Goal: Information Seeking & Learning: Check status

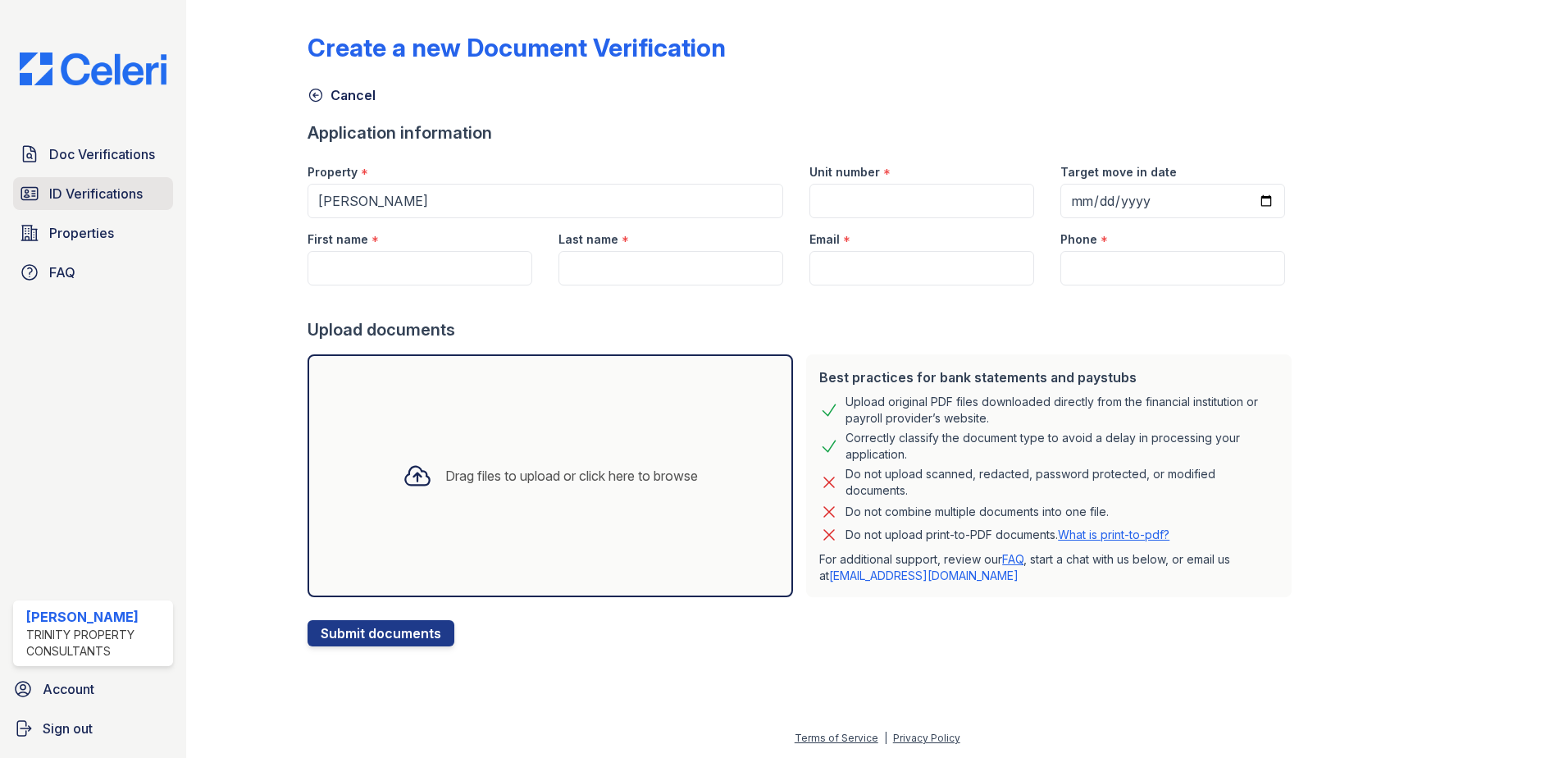
click at [78, 206] on link "ID Verifications" at bounding box center [93, 193] width 160 height 33
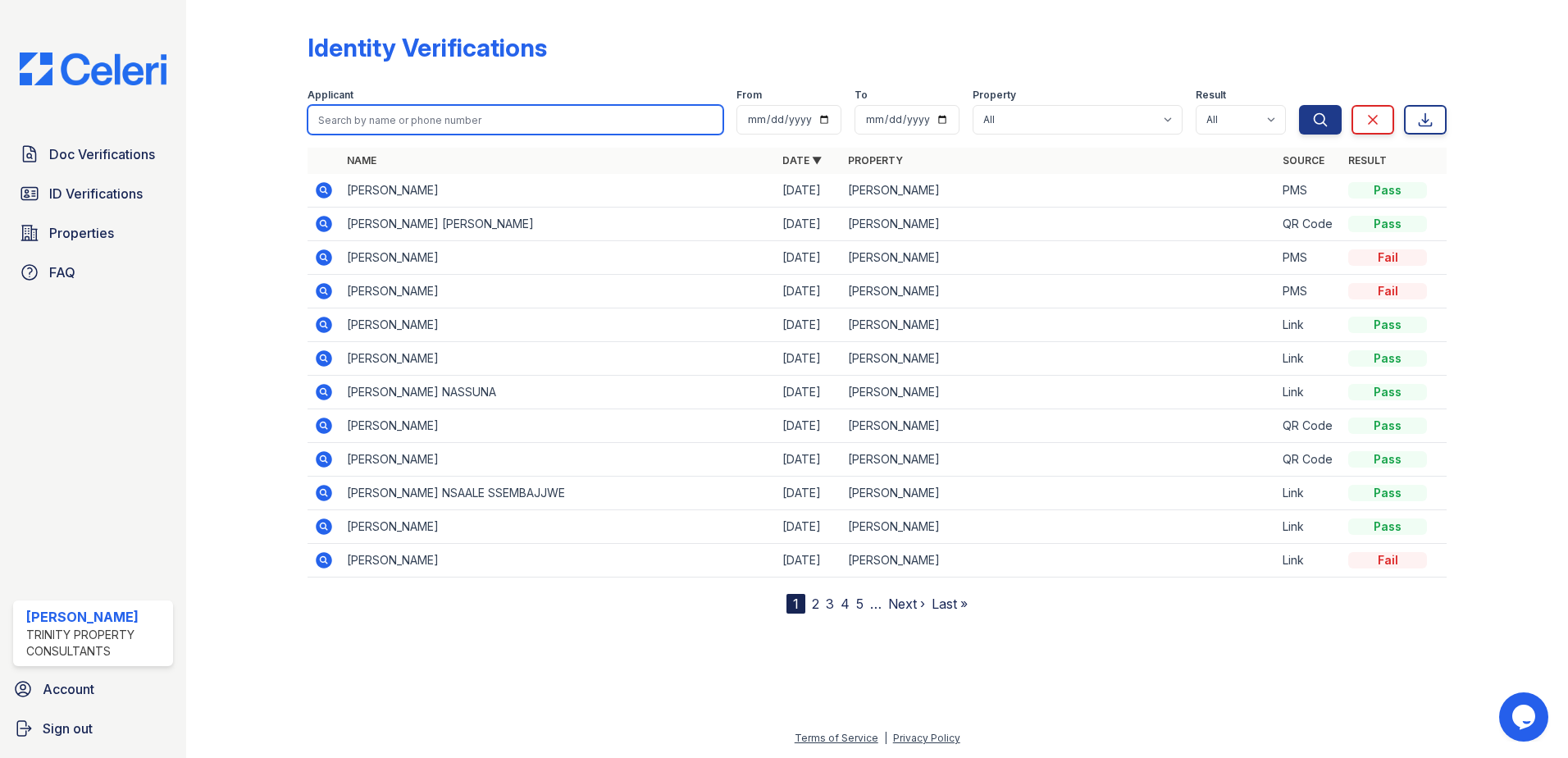
click at [425, 116] on input "search" at bounding box center [516, 119] width 416 height 29
type input "id"
click at [1300, 105] on button "Search" at bounding box center [1321, 119] width 43 height 29
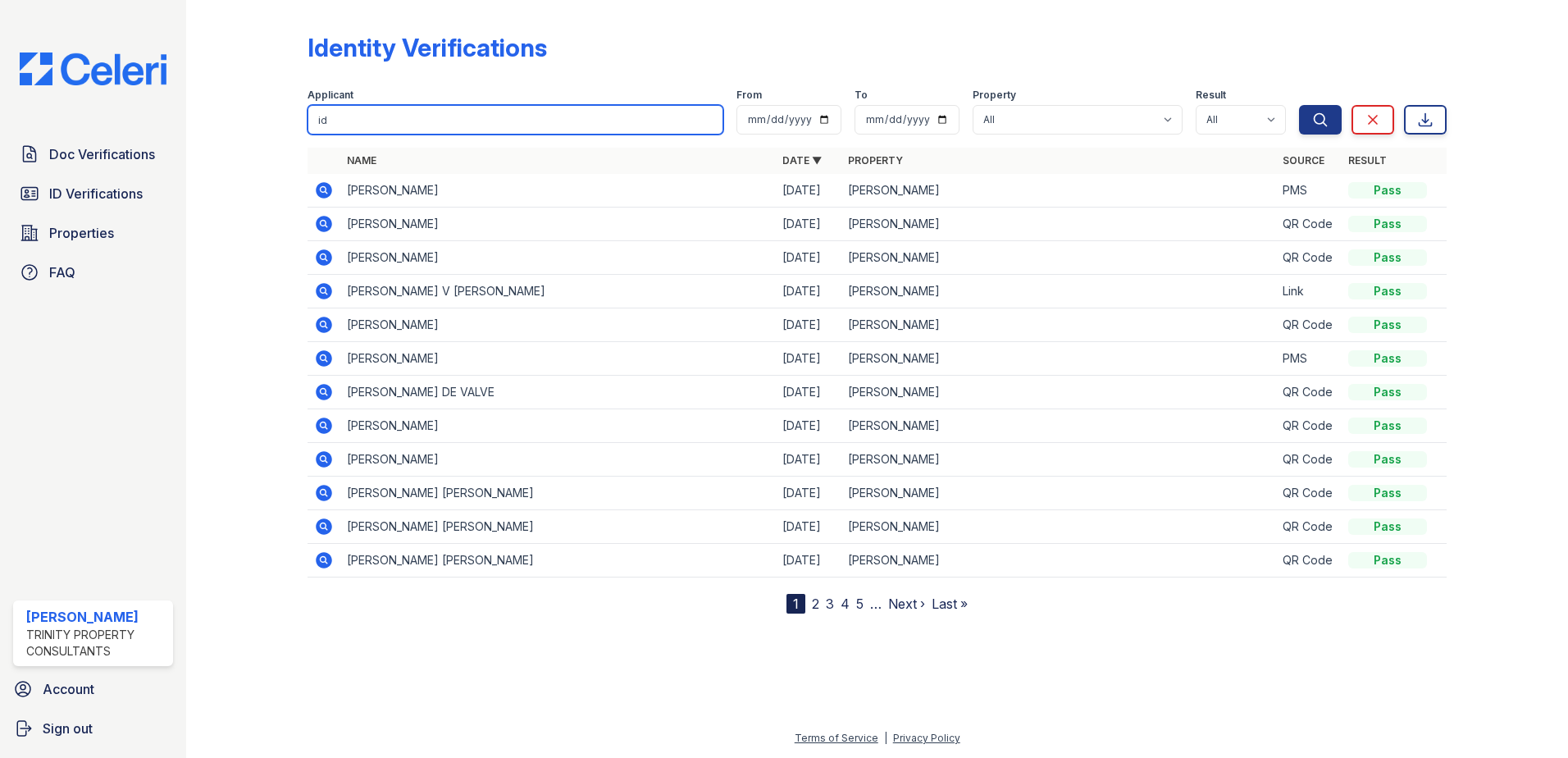
drag, startPoint x: 362, startPoint y: 127, endPoint x: 60, endPoint y: 113, distance: 302.3
click at [61, 113] on div "Doc Verifications ID Verifications Properties FAQ ReNew Waltham Trinity Propert…" at bounding box center [784, 379] width 1568 height 758
type input "agnes"
click at [1300, 105] on button "Search" at bounding box center [1321, 119] width 43 height 29
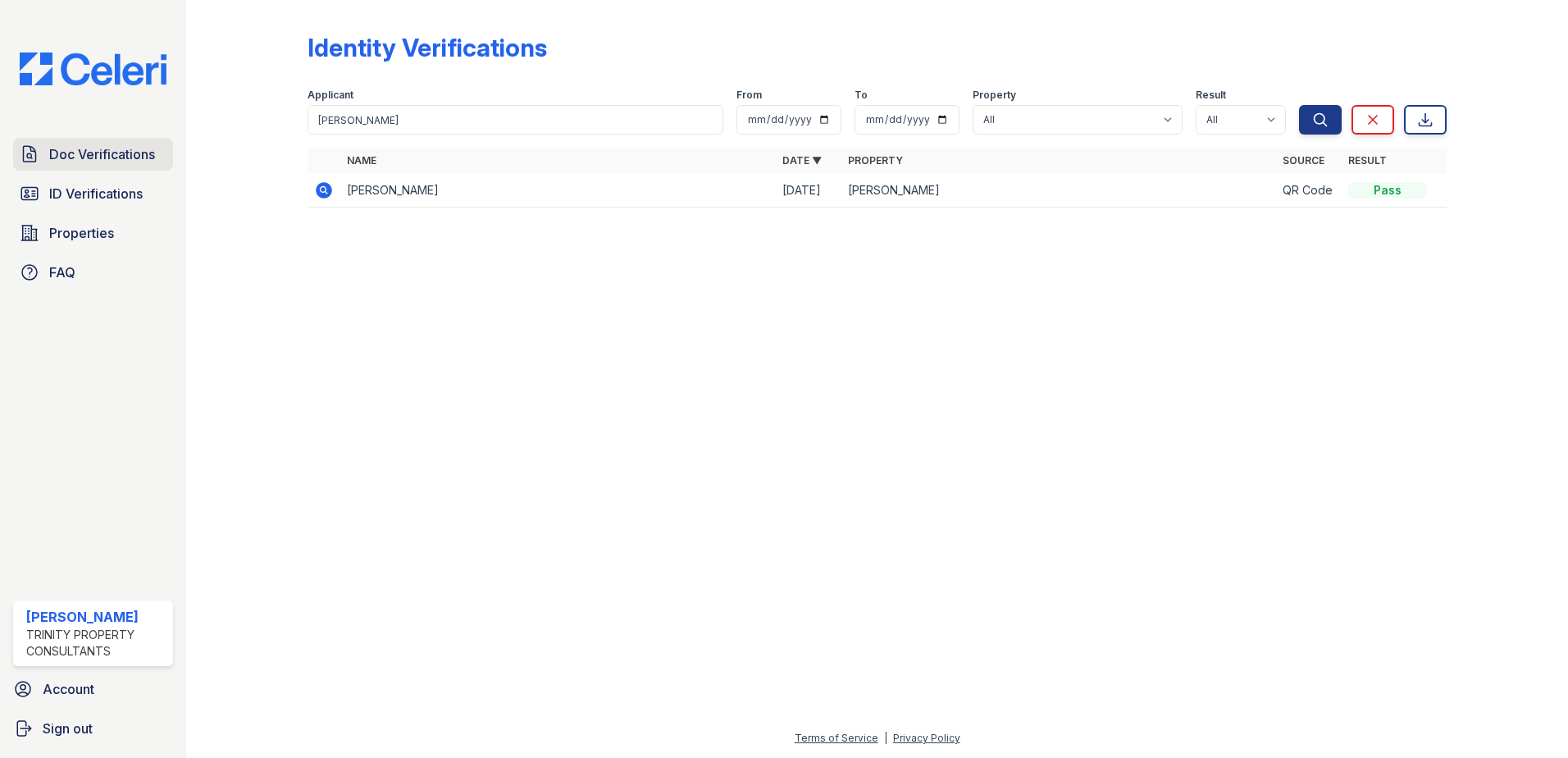
click at [118, 156] on span "Doc Verifications" at bounding box center [101, 154] width 106 height 20
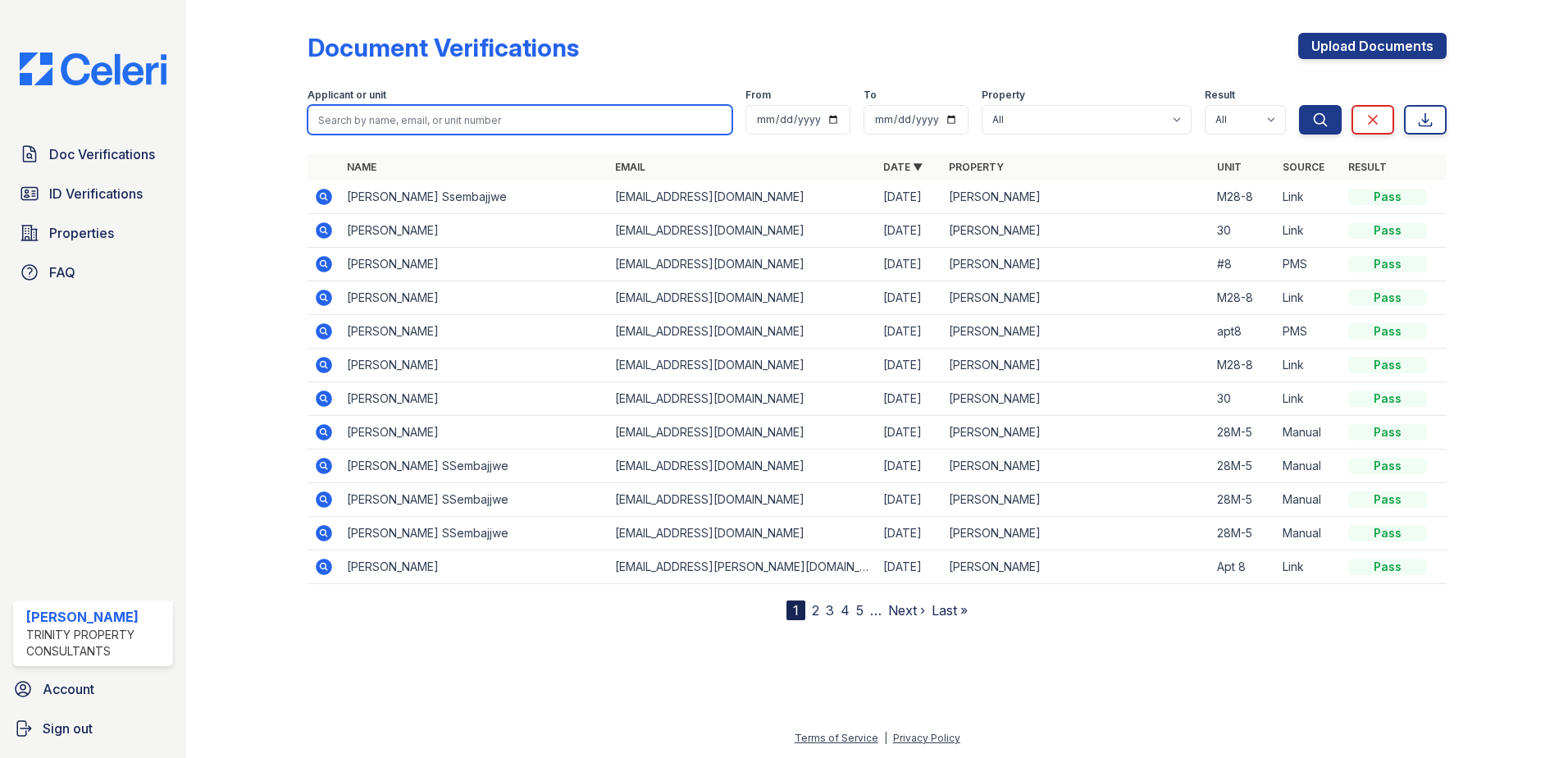
click at [379, 124] on input "search" at bounding box center [520, 119] width 425 height 29
type input "agnes"
click at [1300, 105] on button "Search" at bounding box center [1321, 119] width 43 height 29
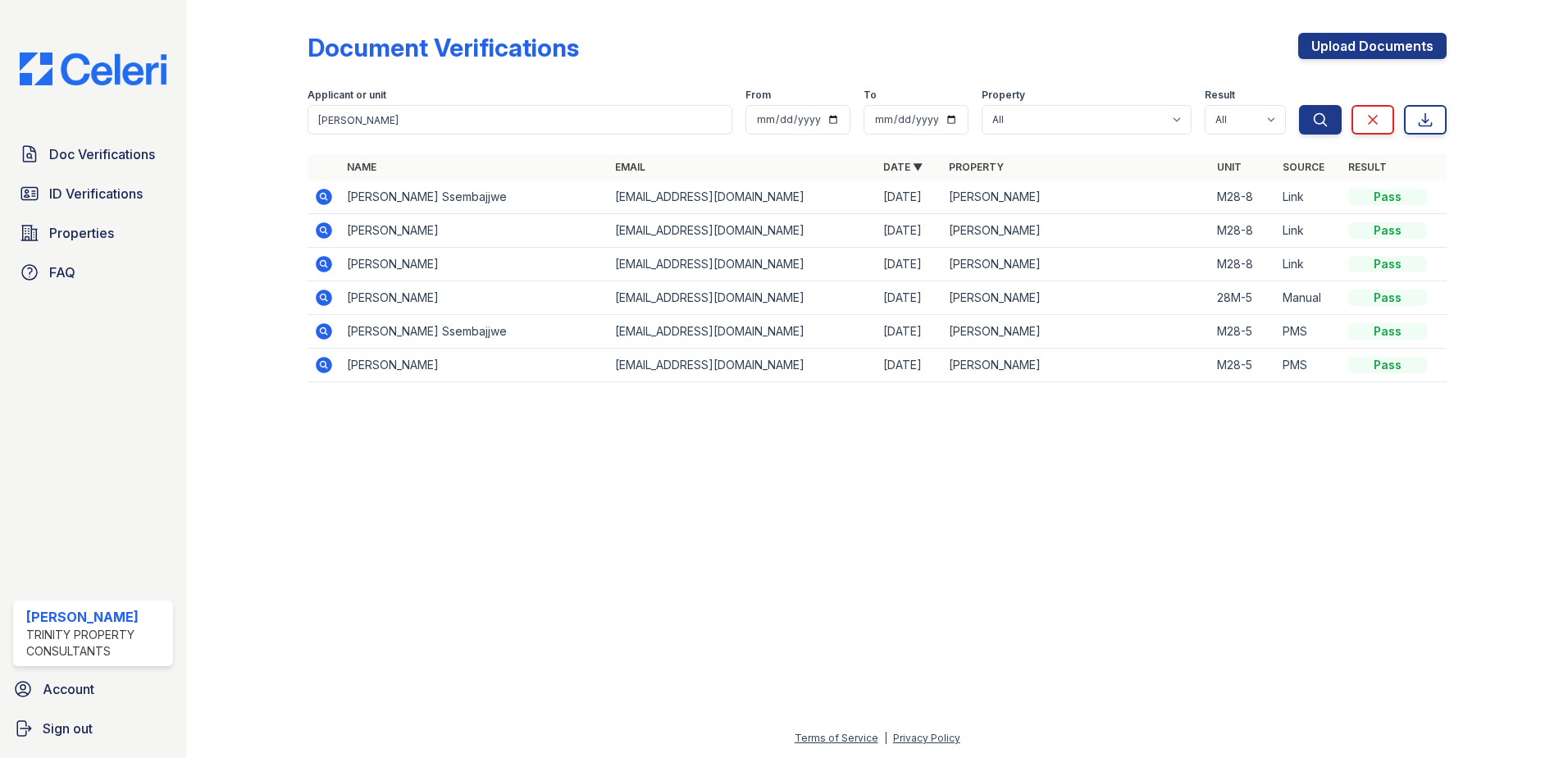
click at [314, 233] on icon at bounding box center [324, 230] width 20 height 20
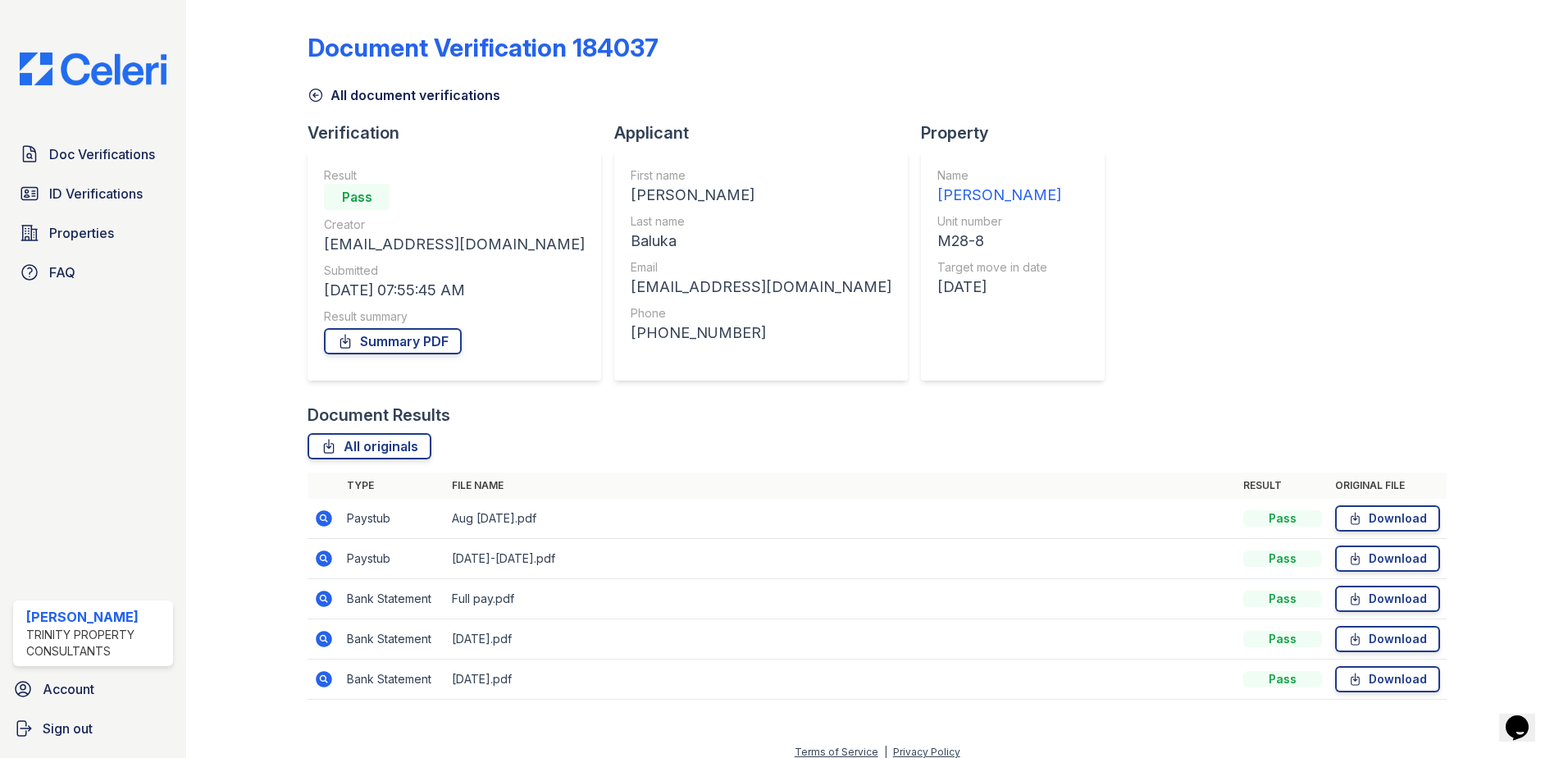
click at [325, 524] on icon at bounding box center [324, 518] width 16 height 16
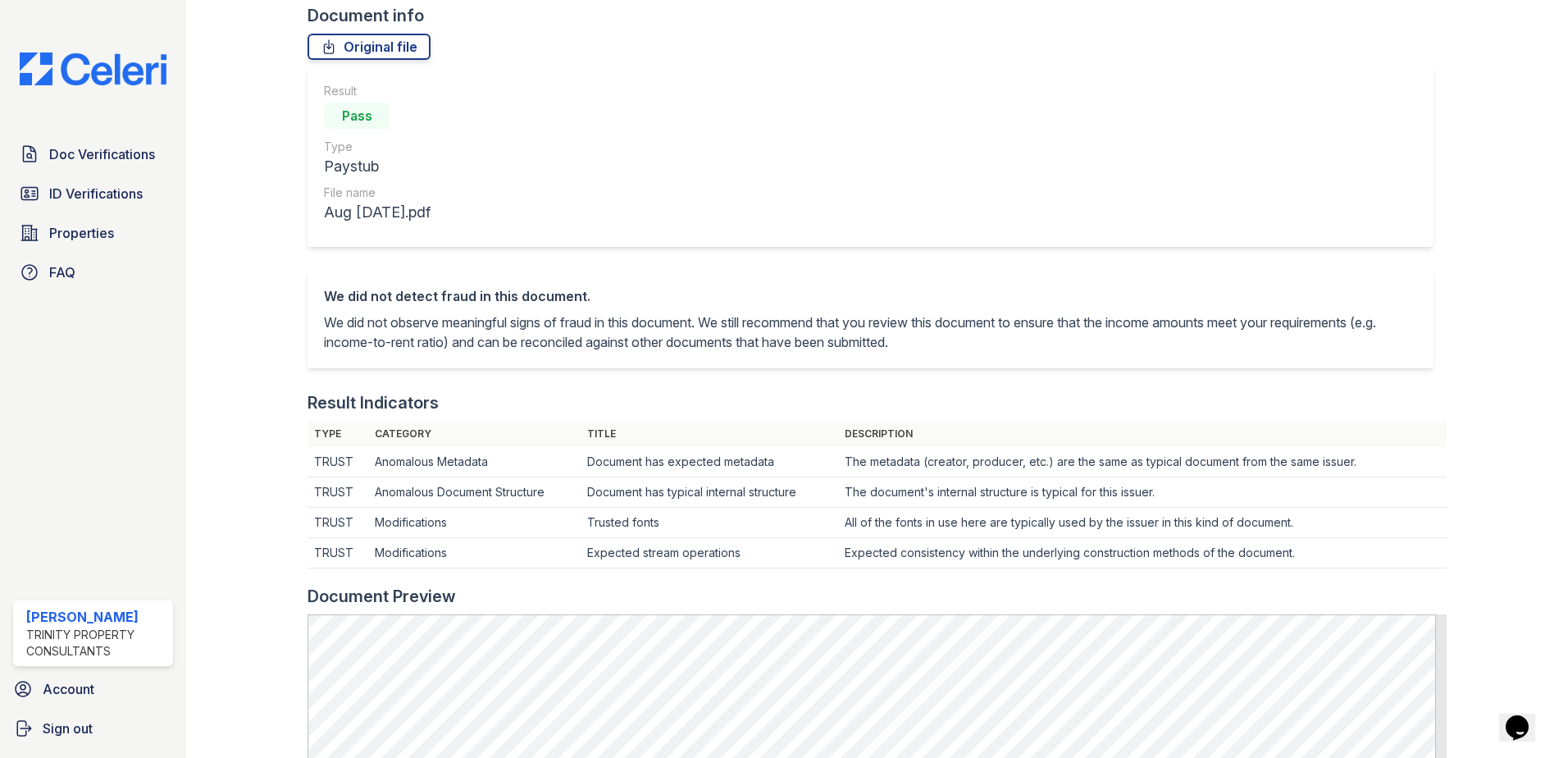
scroll to position [328, 0]
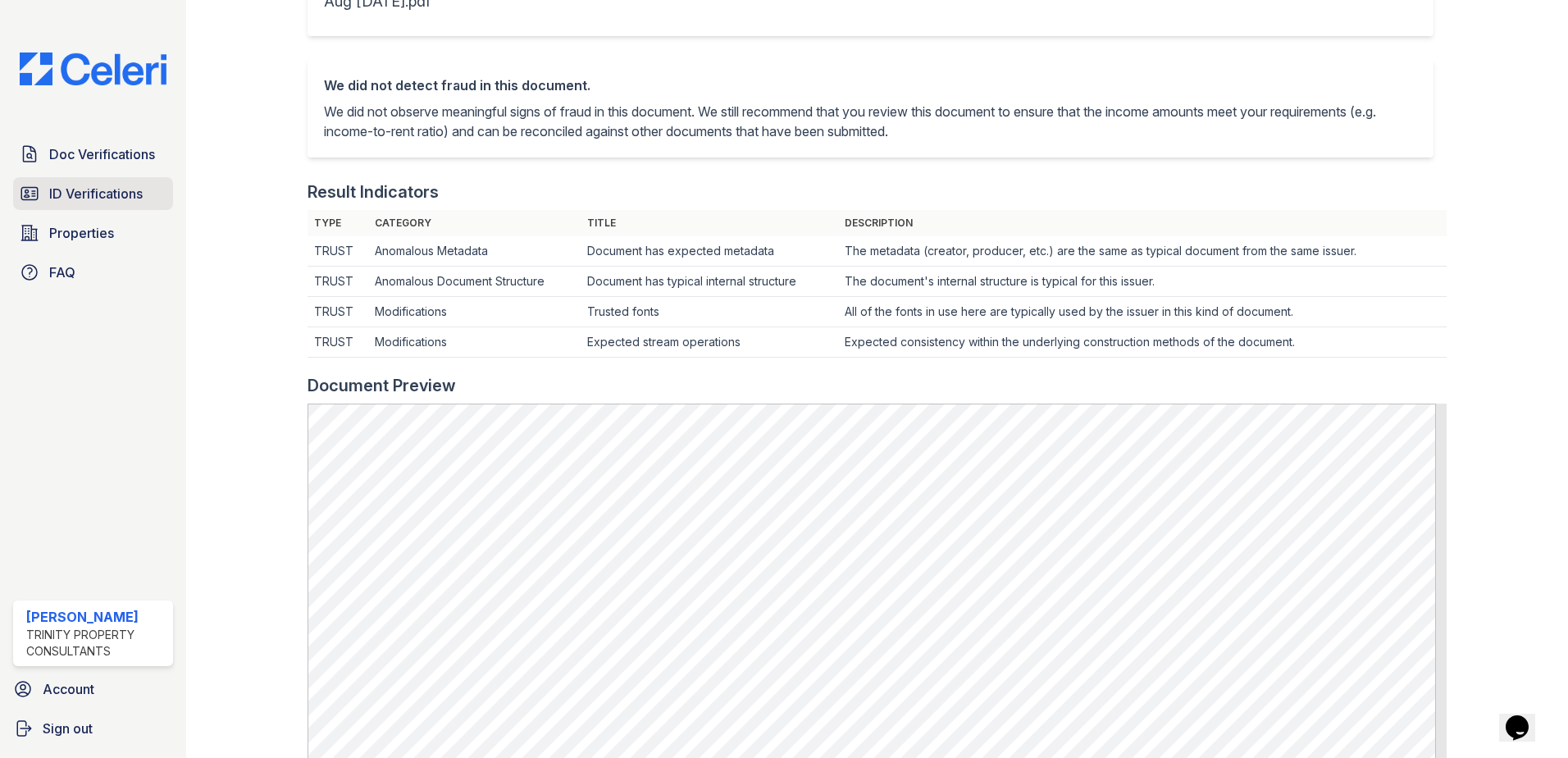
click at [120, 193] on span "ID Verifications" at bounding box center [95, 194] width 93 height 20
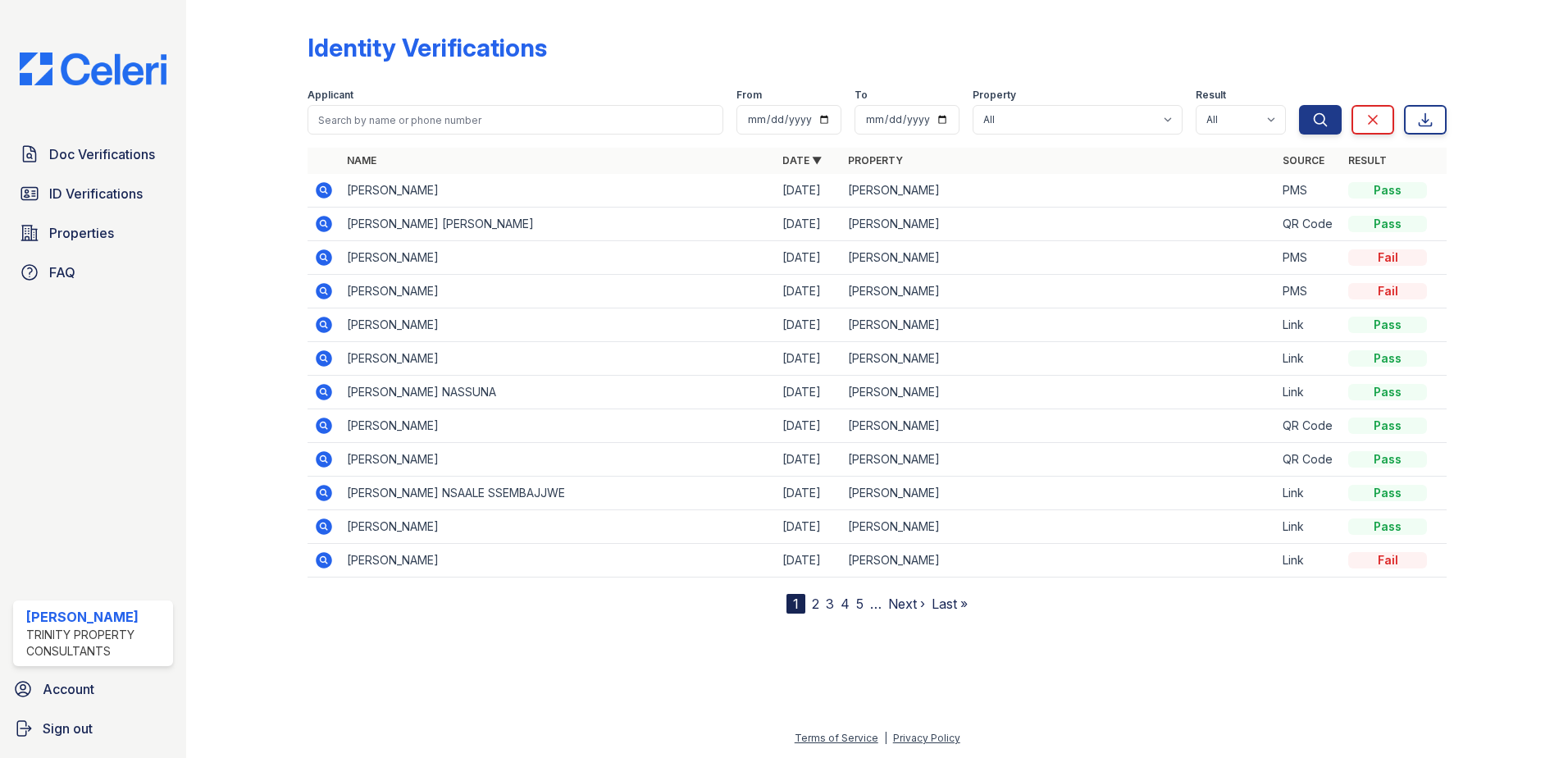
click at [289, 367] on div at bounding box center [260, 309] width 95 height 607
click at [67, 148] on span "Doc Verifications" at bounding box center [101, 154] width 106 height 20
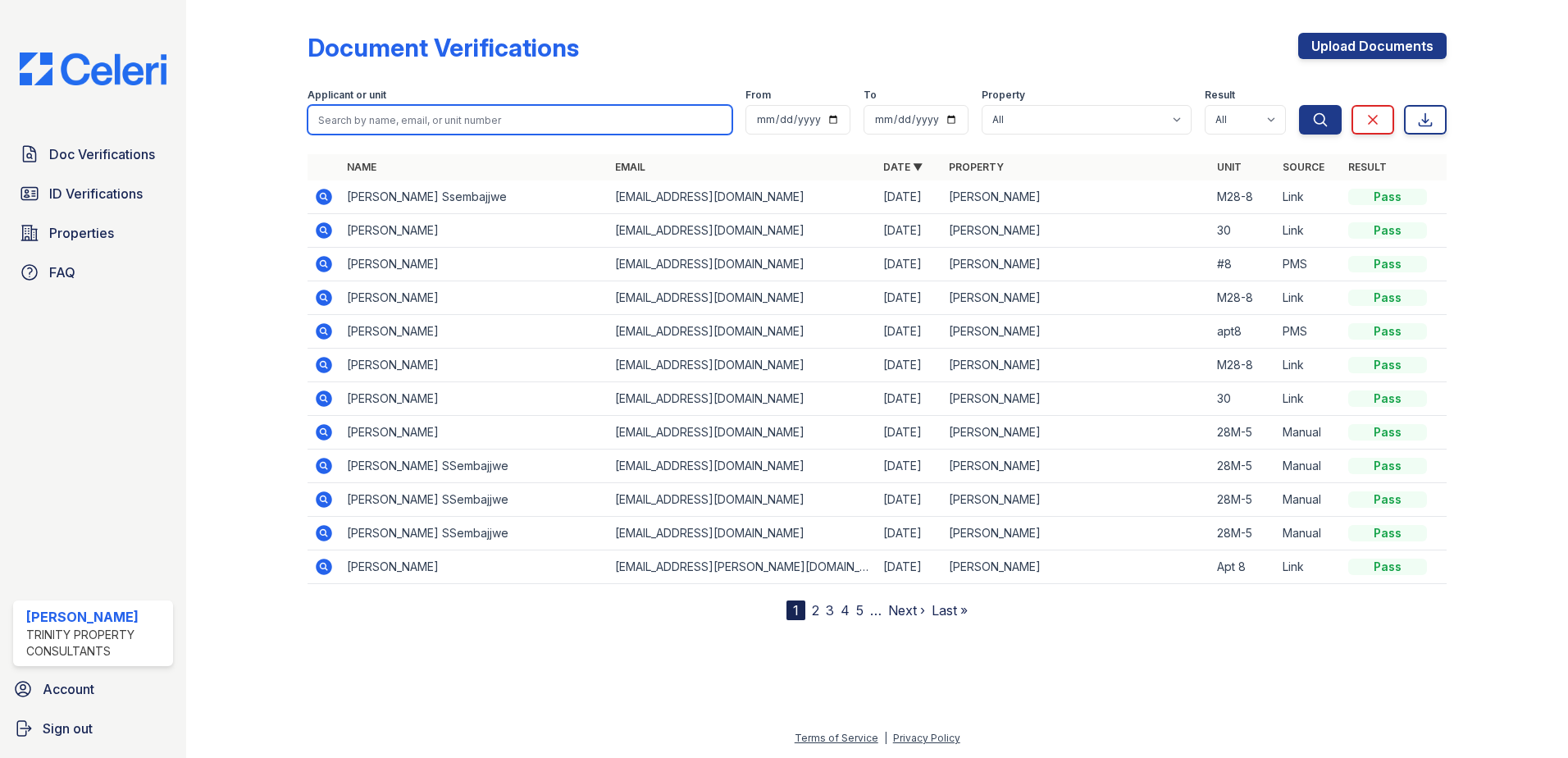
click at [384, 120] on input "search" at bounding box center [520, 119] width 425 height 29
type input "derric"
click at [1300, 105] on button "Search" at bounding box center [1321, 119] width 43 height 29
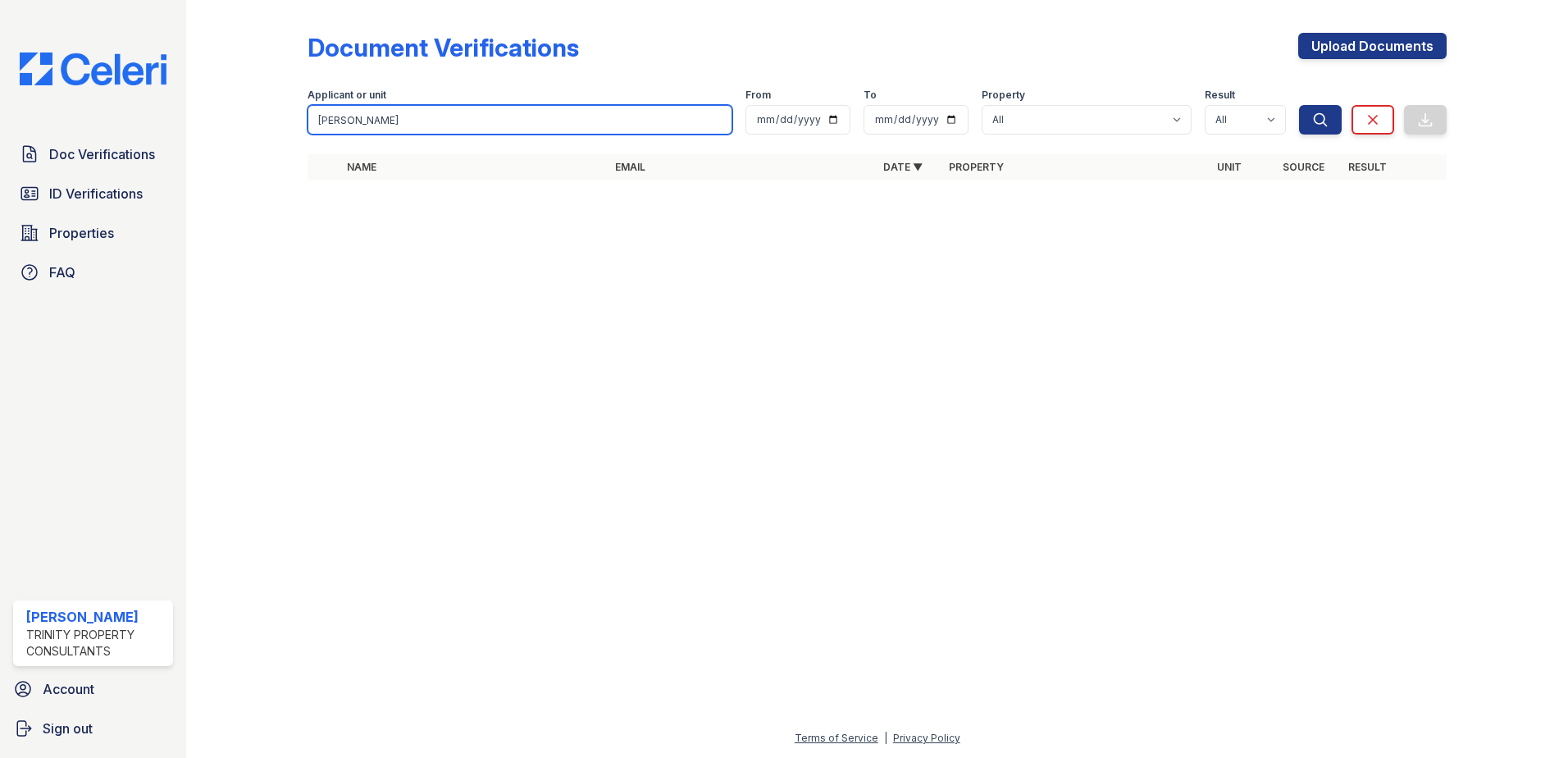
click at [478, 106] on input "derric" at bounding box center [520, 119] width 425 height 29
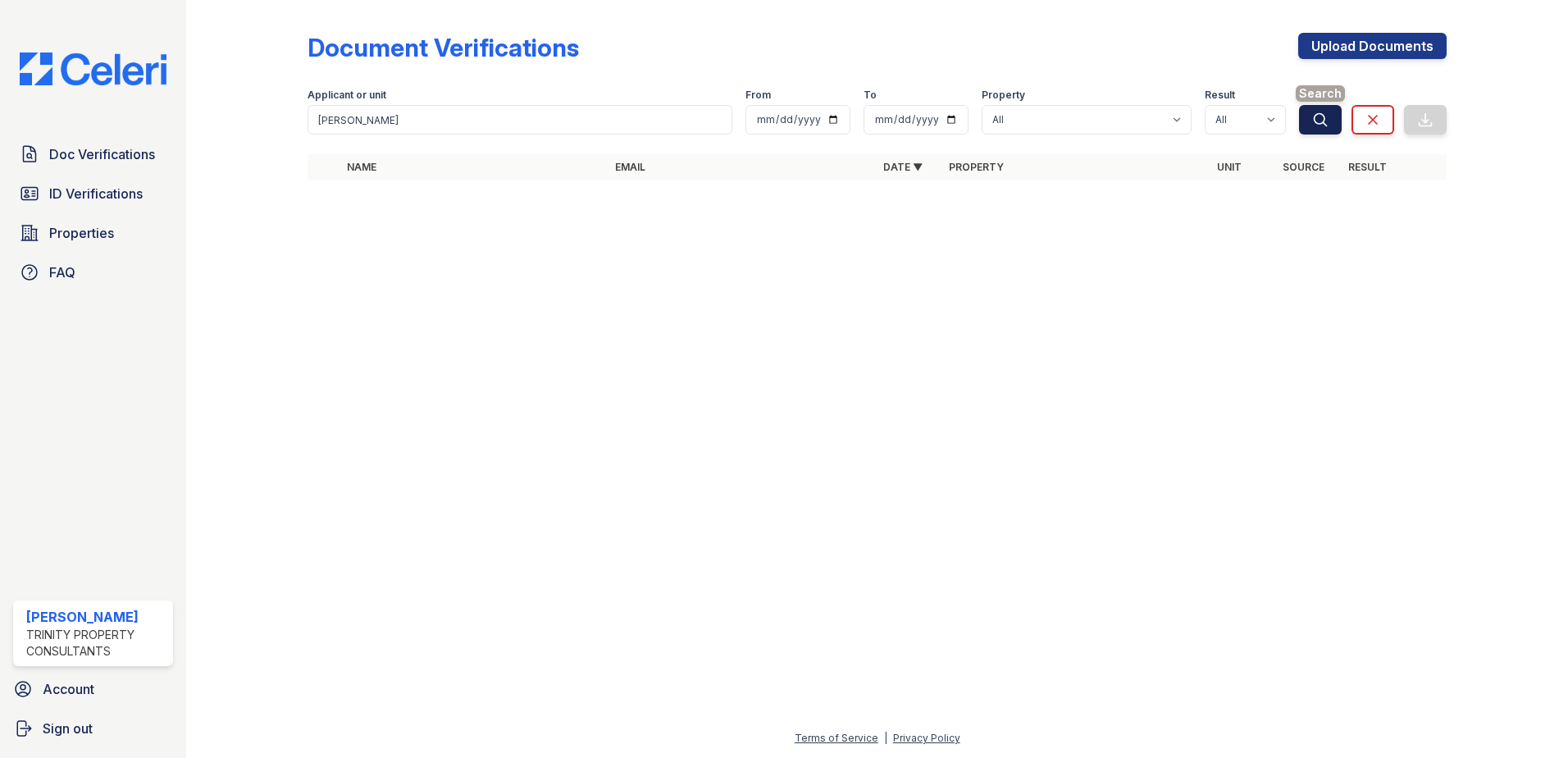
click at [1311, 124] on button "Search" at bounding box center [1321, 119] width 43 height 29
click at [131, 148] on span "Doc Verifications" at bounding box center [101, 154] width 106 height 20
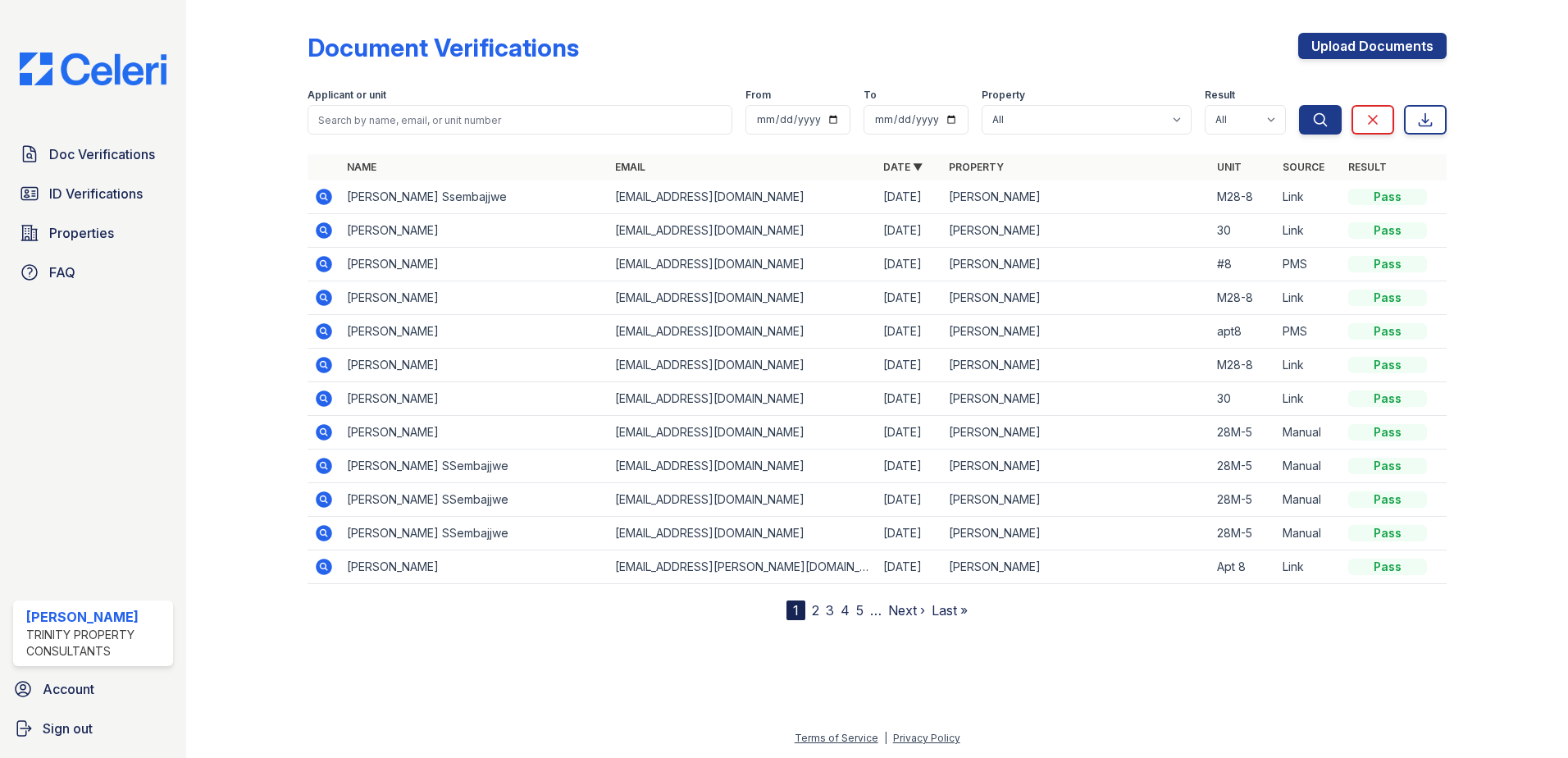
click at [328, 193] on icon at bounding box center [324, 196] width 16 height 16
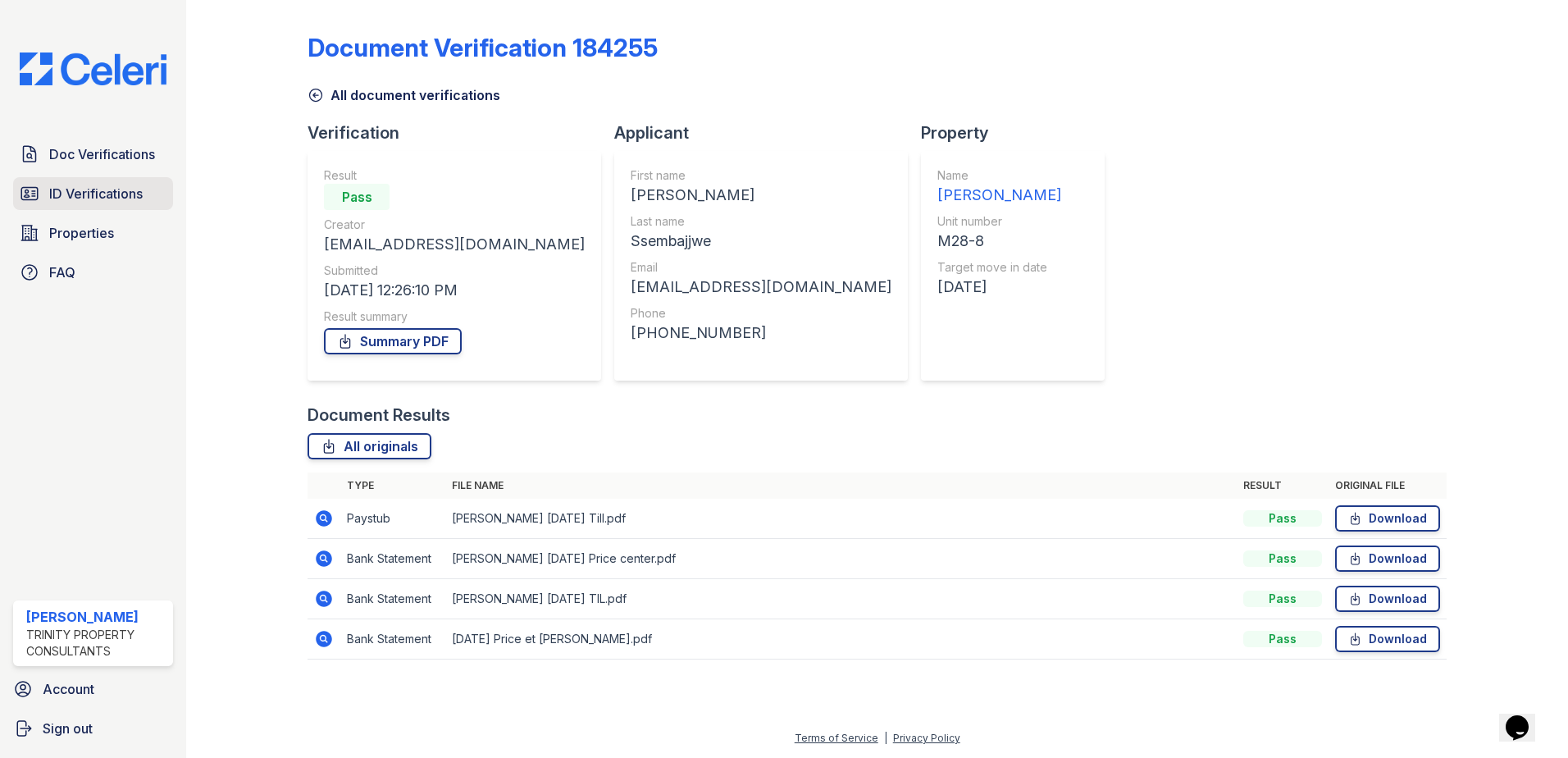
click at [98, 197] on span "ID Verifications" at bounding box center [95, 194] width 93 height 20
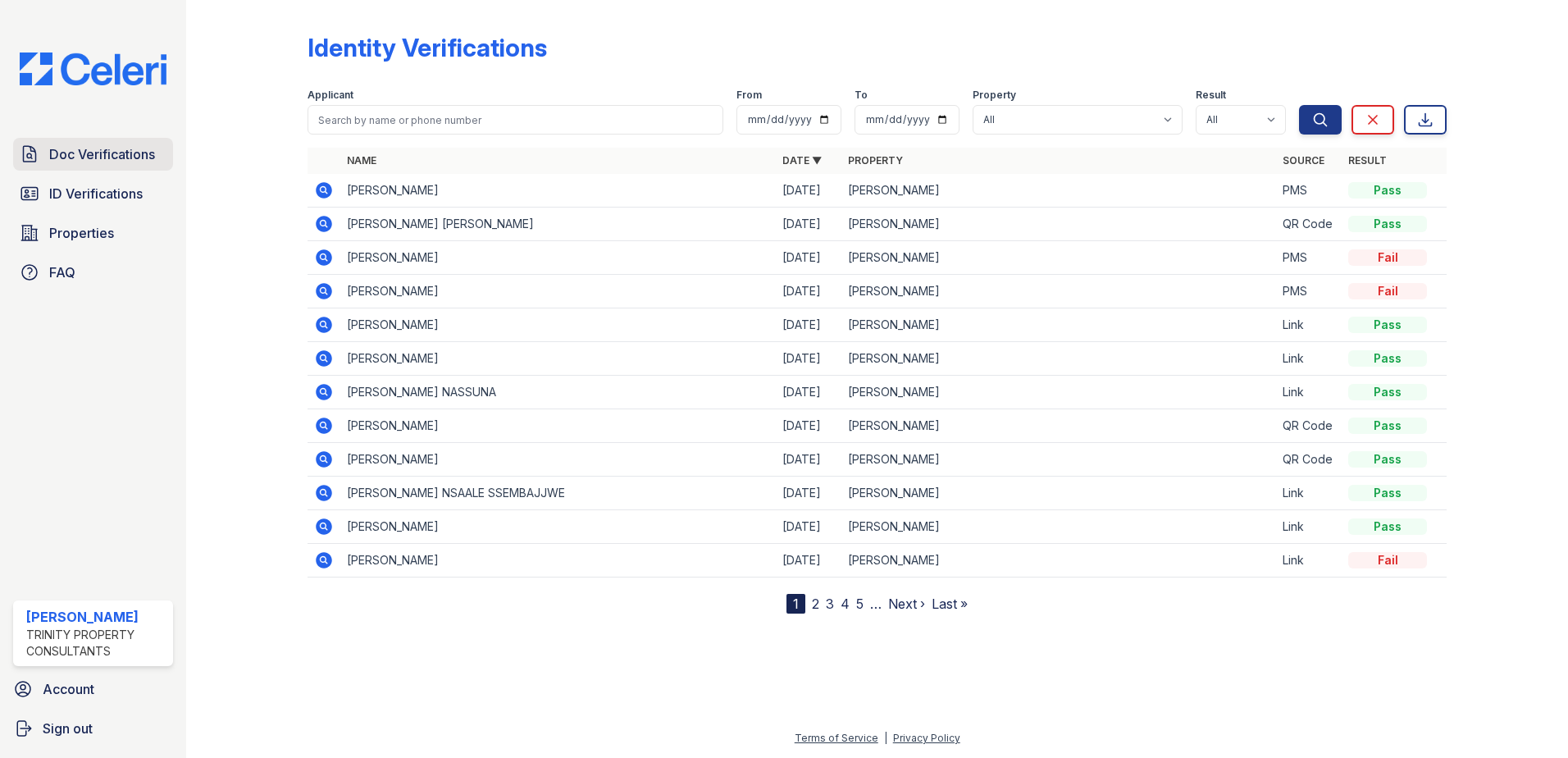
click at [106, 152] on span "Doc Verifications" at bounding box center [101, 154] width 106 height 20
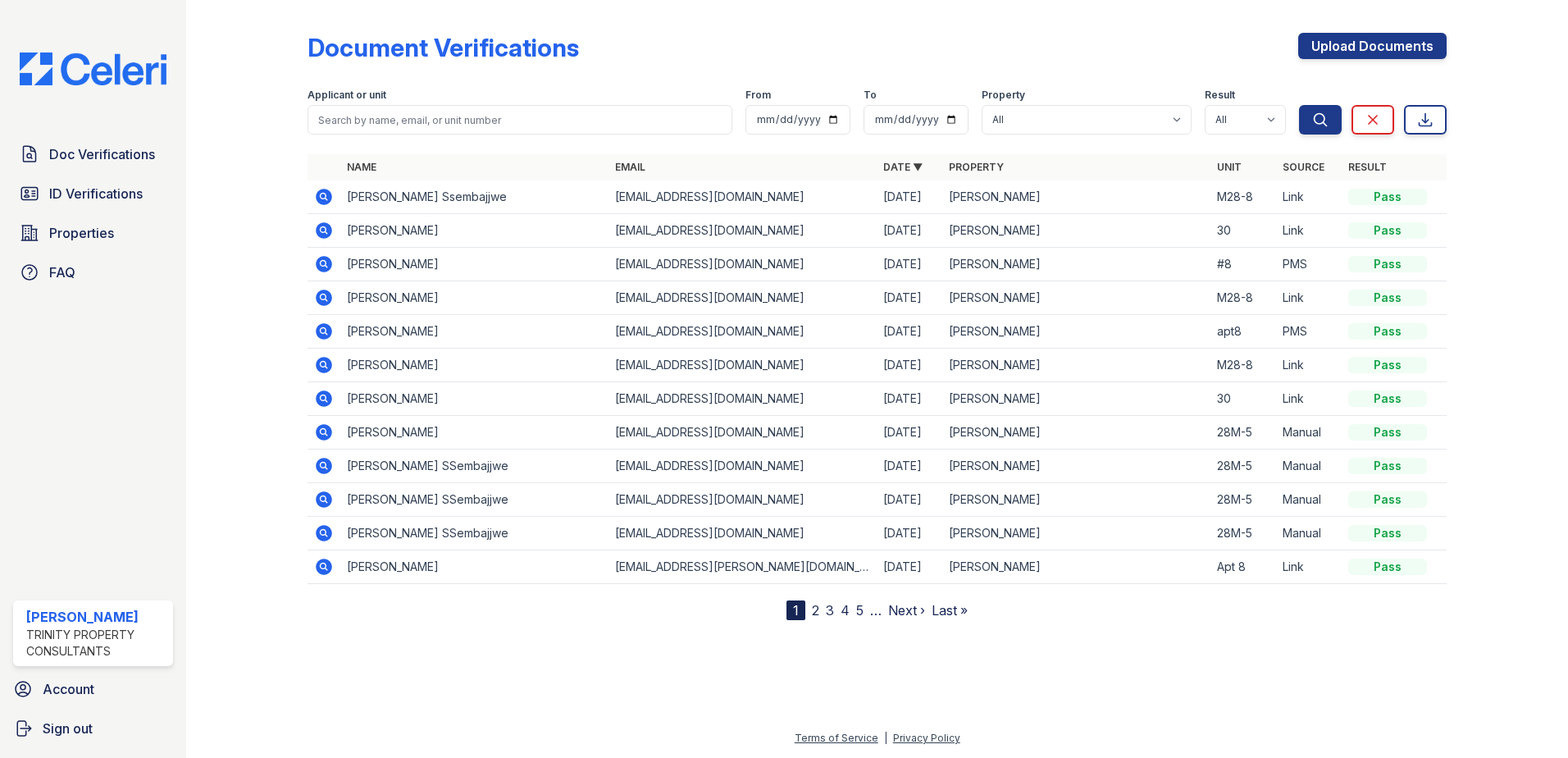
click at [329, 230] on icon at bounding box center [324, 230] width 16 height 16
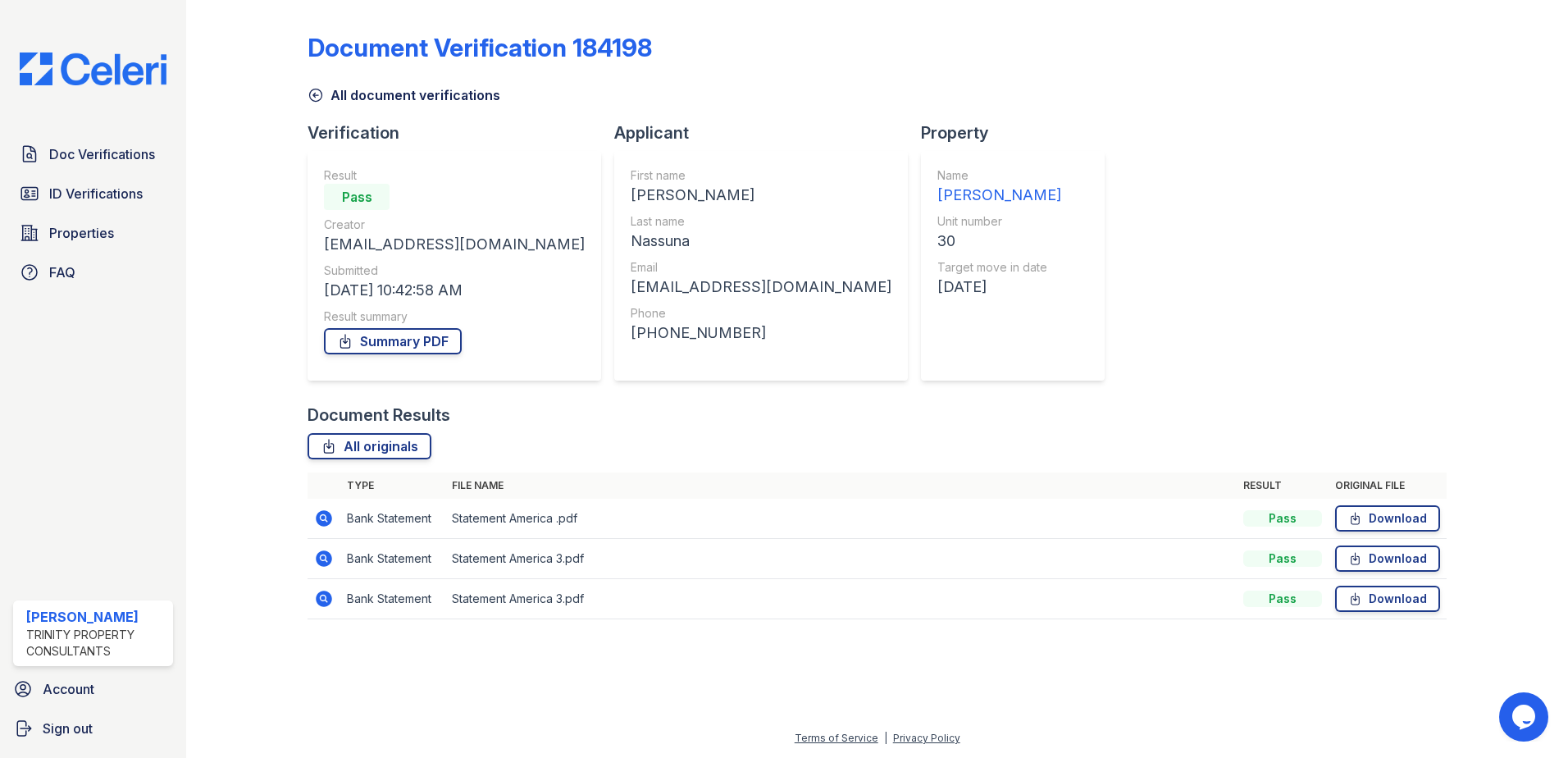
click at [652, 418] on div "Document Results" at bounding box center [877, 415] width 1140 height 23
click at [97, 167] on link "Doc Verifications" at bounding box center [93, 154] width 160 height 33
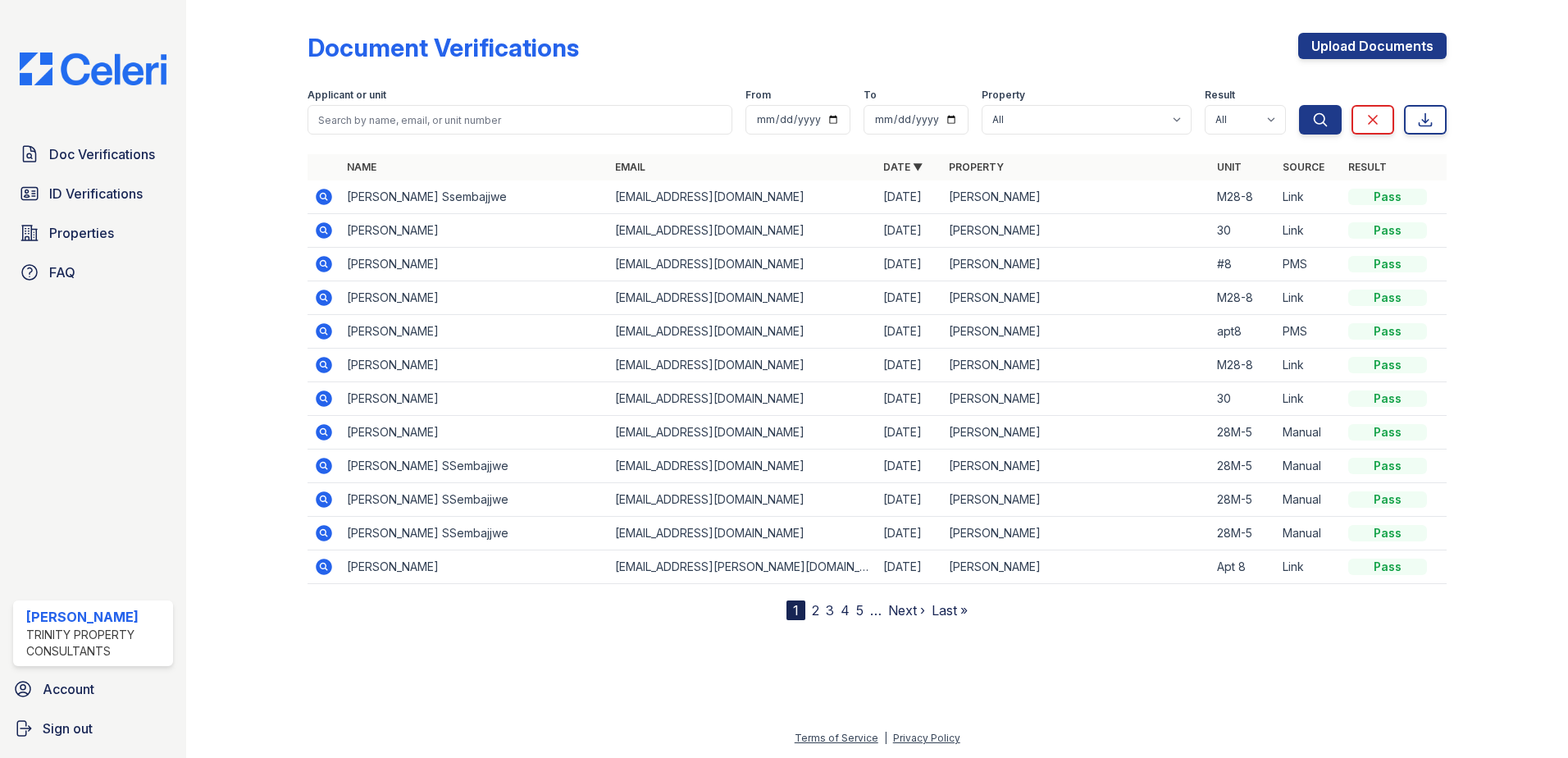
click at [324, 192] on icon at bounding box center [324, 196] width 16 height 16
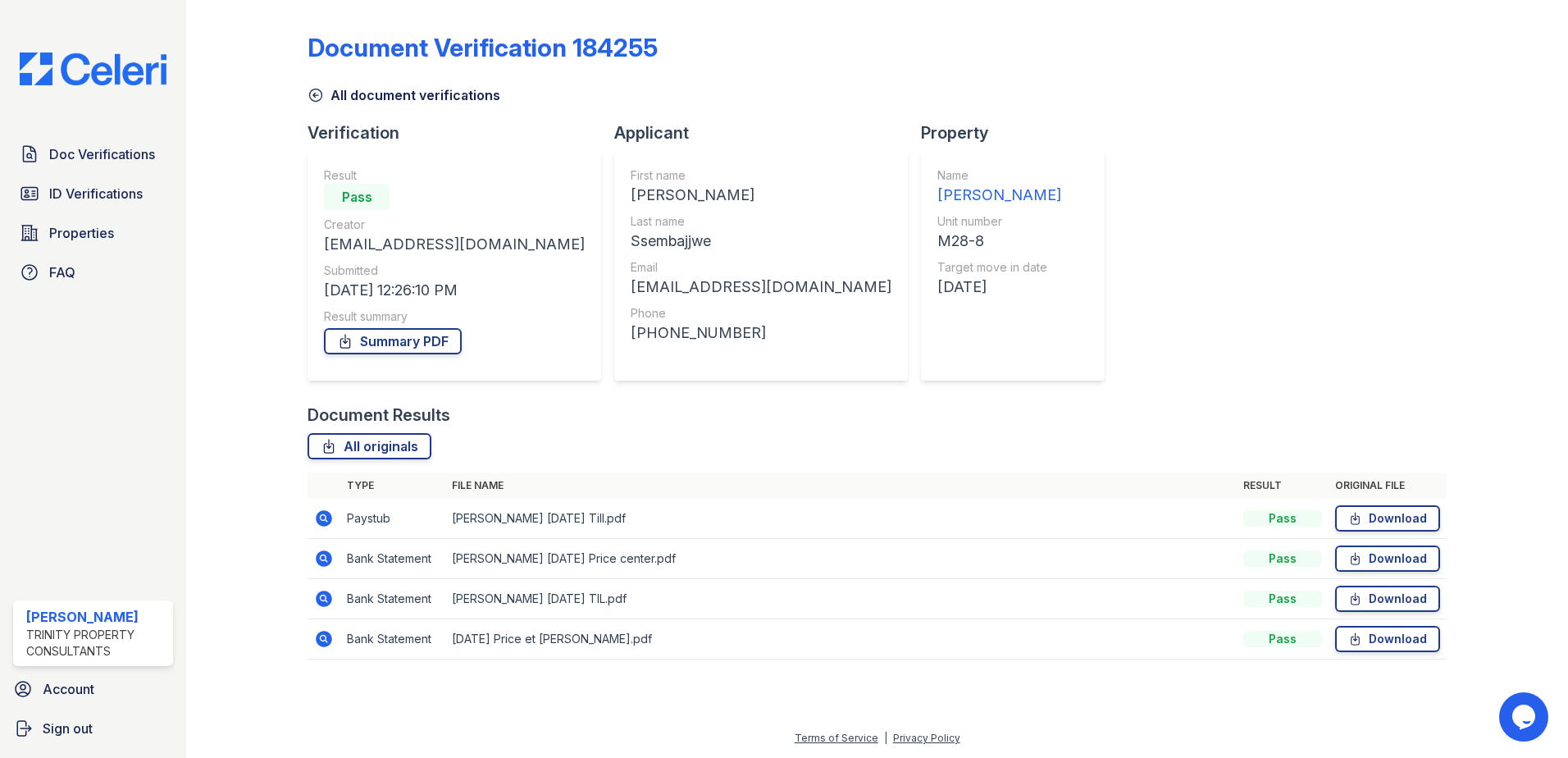
click at [328, 523] on icon at bounding box center [324, 518] width 16 height 16
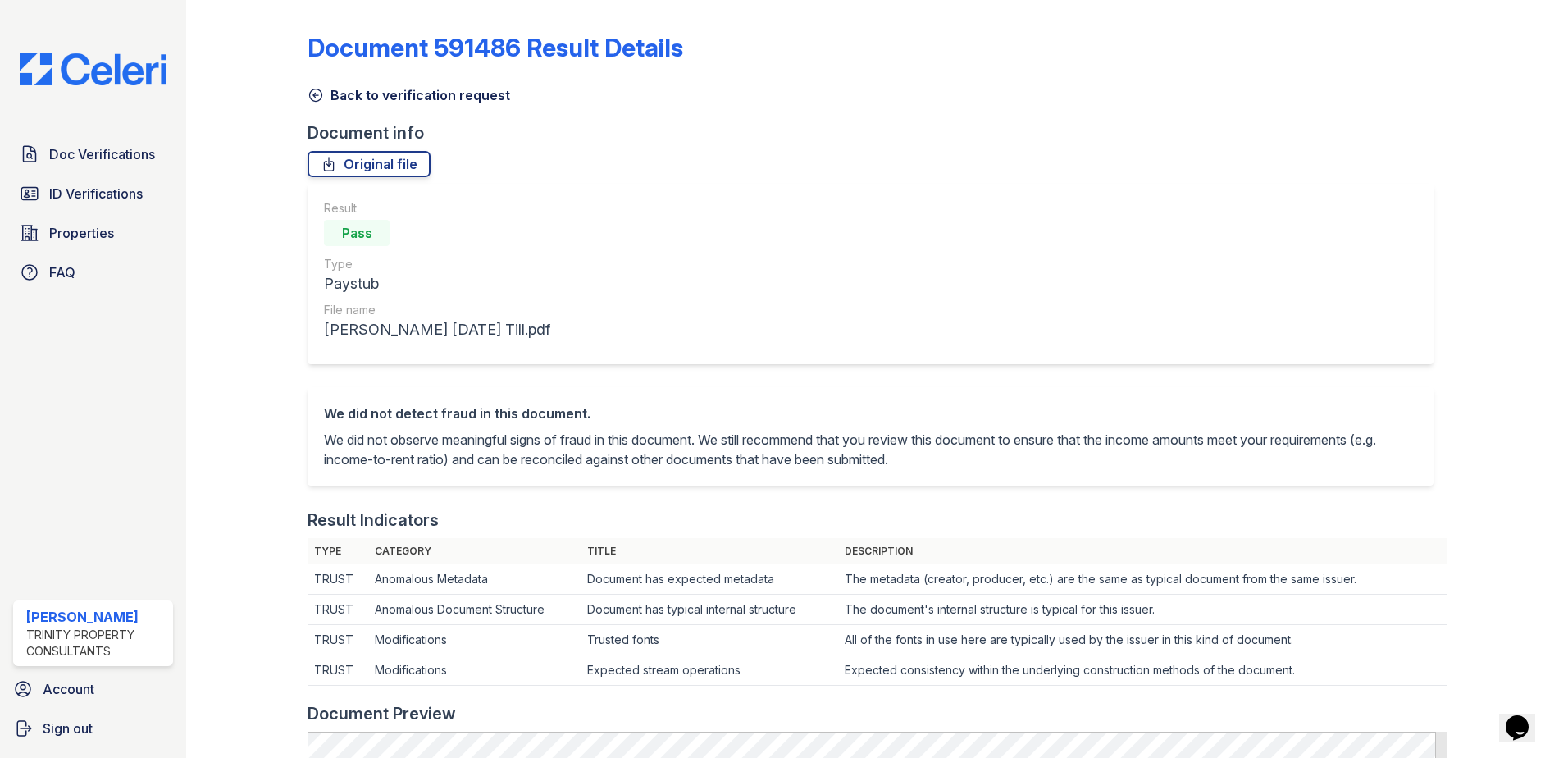
click at [318, 96] on icon at bounding box center [316, 95] width 16 height 16
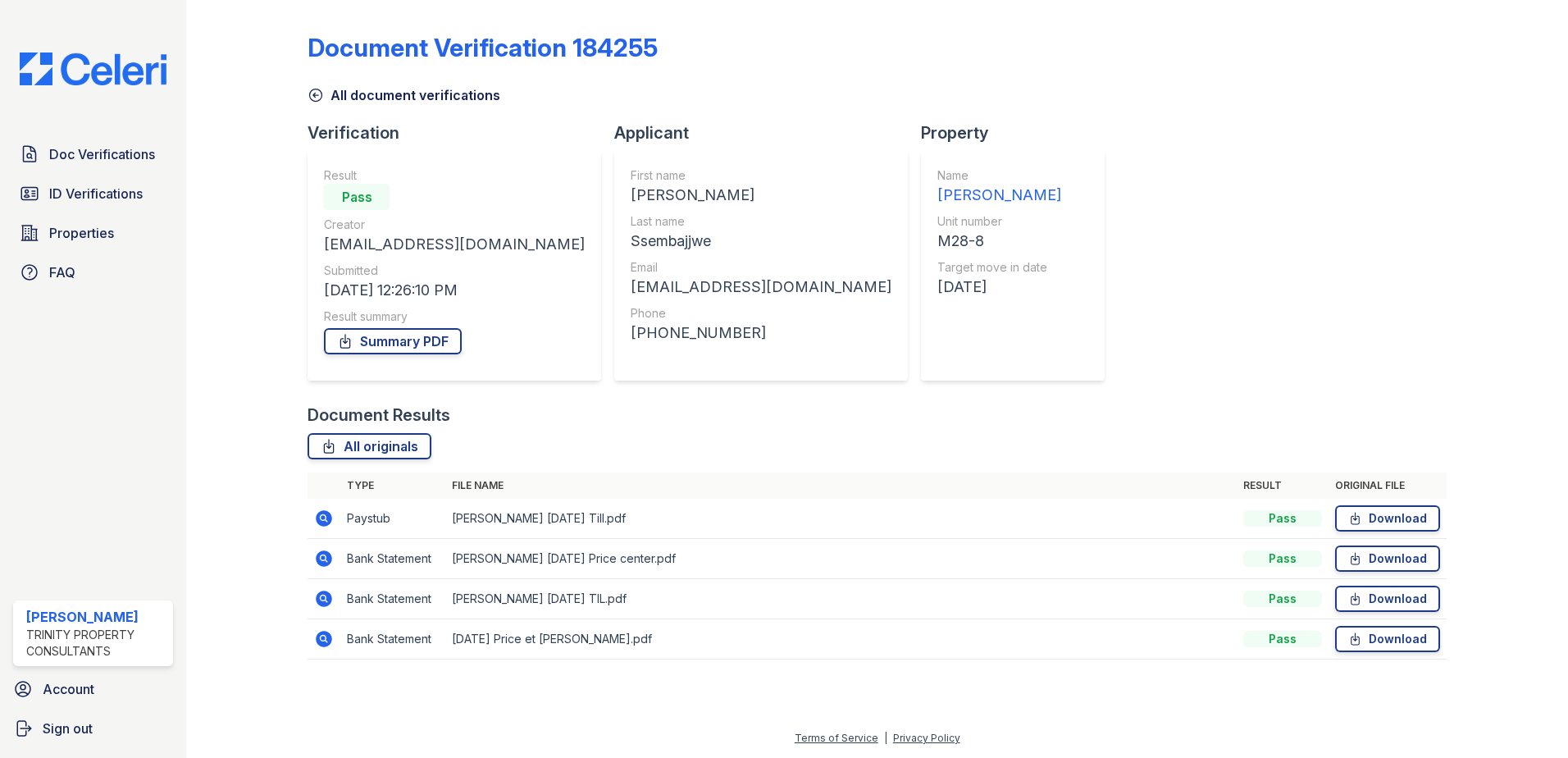
click at [323, 638] on icon at bounding box center [323, 637] width 4 height 4
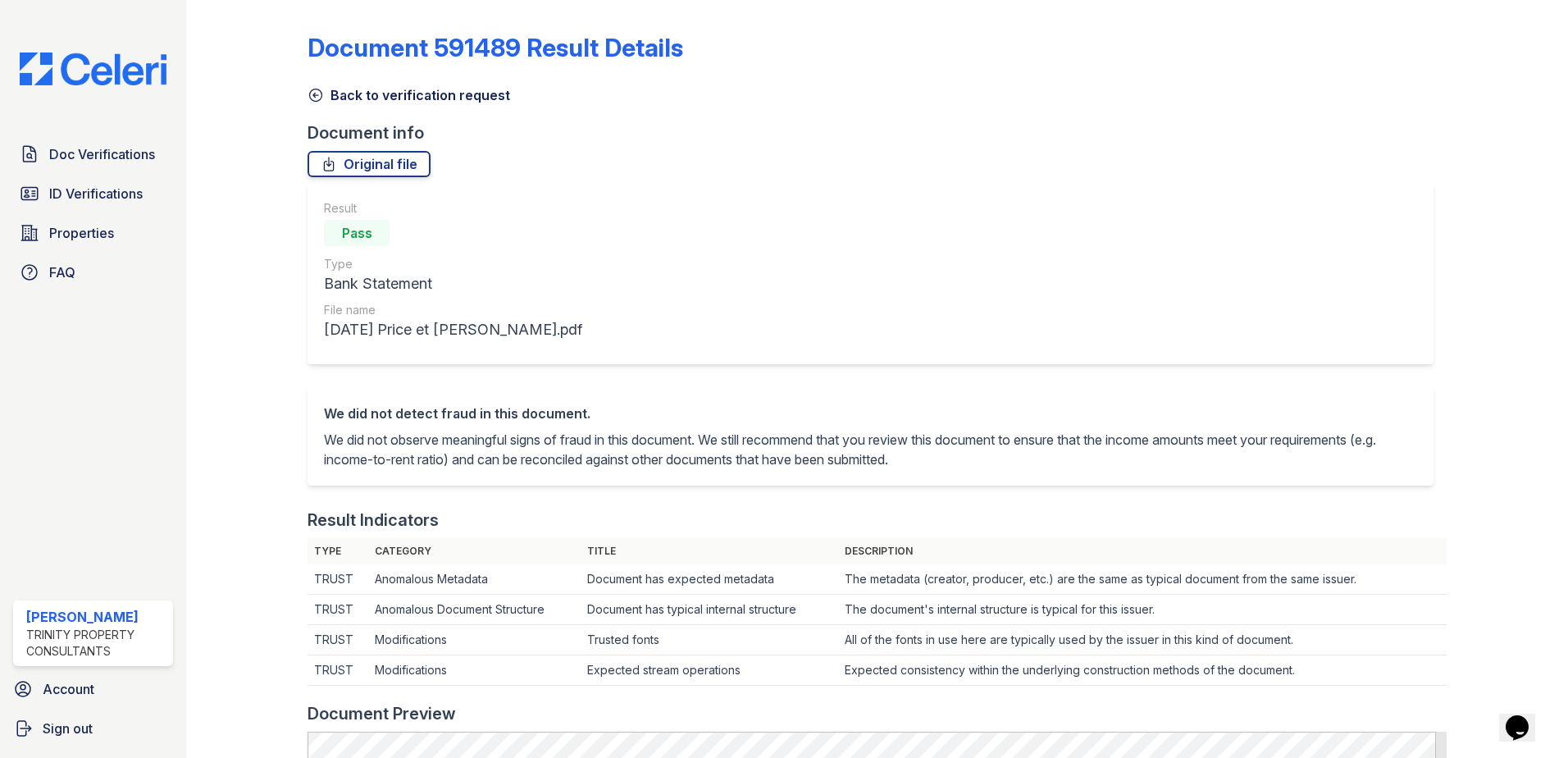
click at [315, 91] on icon at bounding box center [316, 95] width 16 height 16
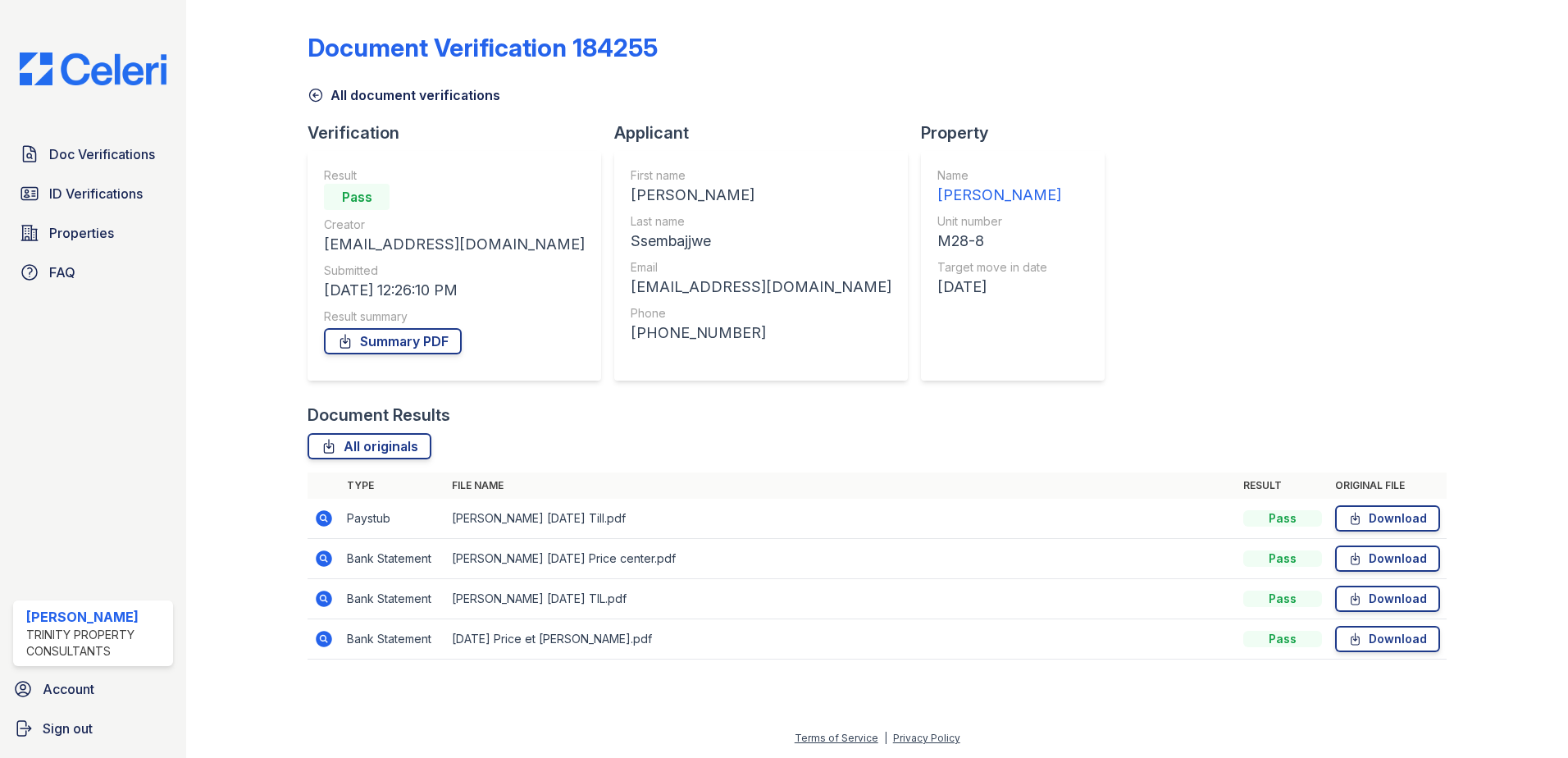
click at [321, 602] on icon at bounding box center [324, 598] width 16 height 16
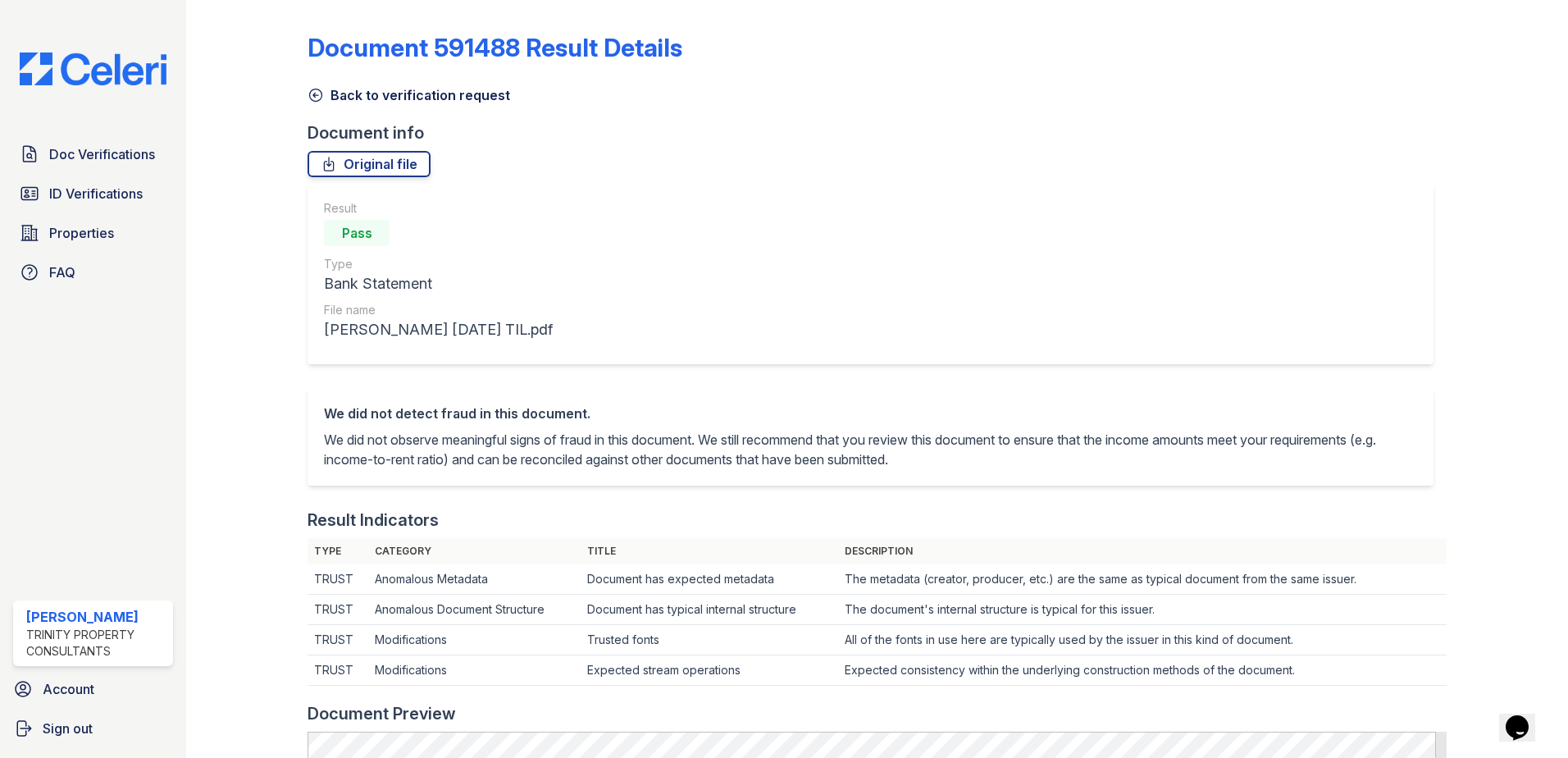
click at [322, 100] on icon at bounding box center [316, 95] width 16 height 16
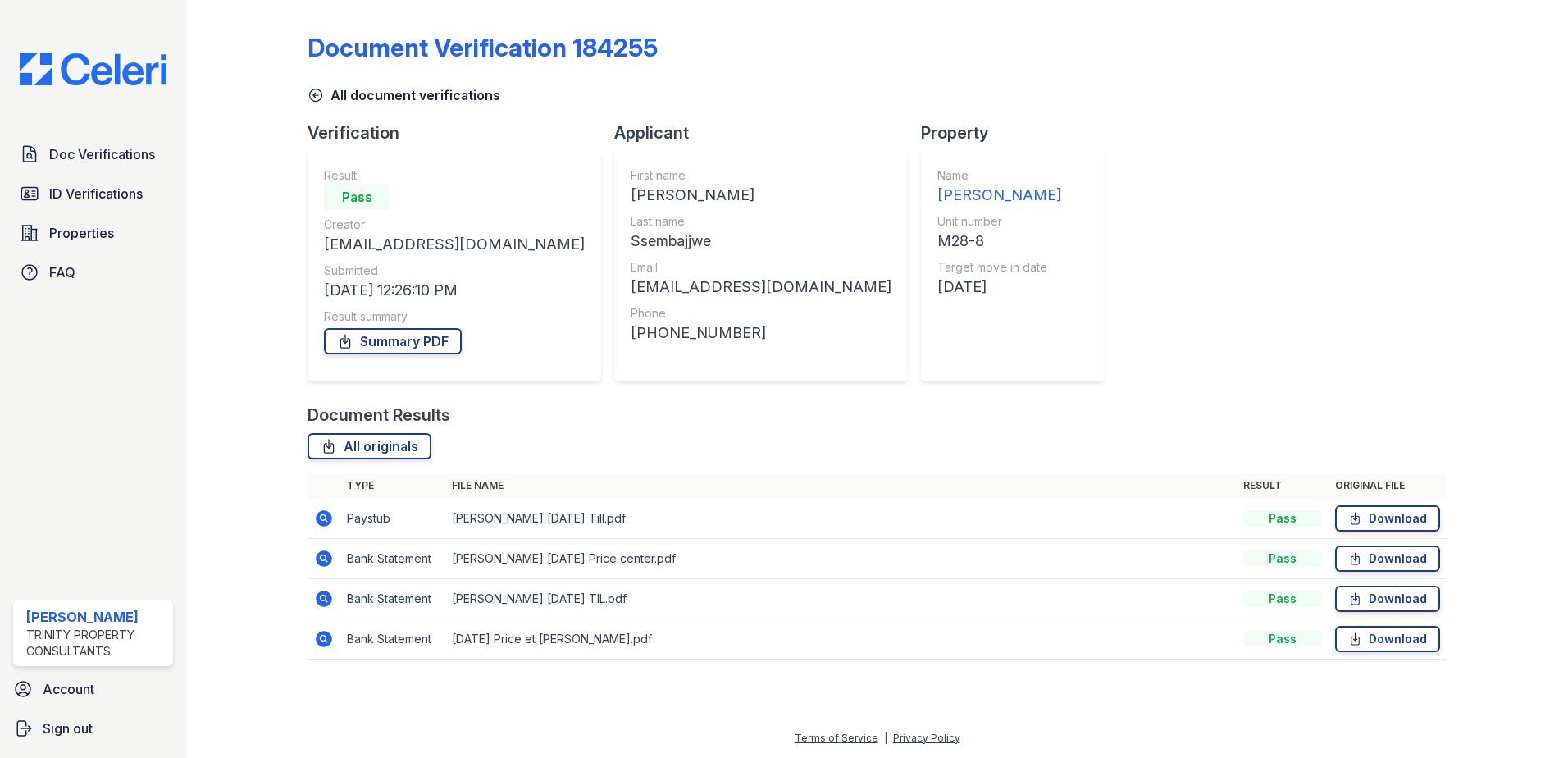
click at [700, 433] on div "All originals" at bounding box center [877, 446] width 1140 height 27
click at [1087, 180] on div "Document Verification 184255 All document verifications Verification Result Pas…" at bounding box center [877, 340] width 1140 height 669
click at [40, 203] on link "ID Verifications" at bounding box center [93, 193] width 160 height 33
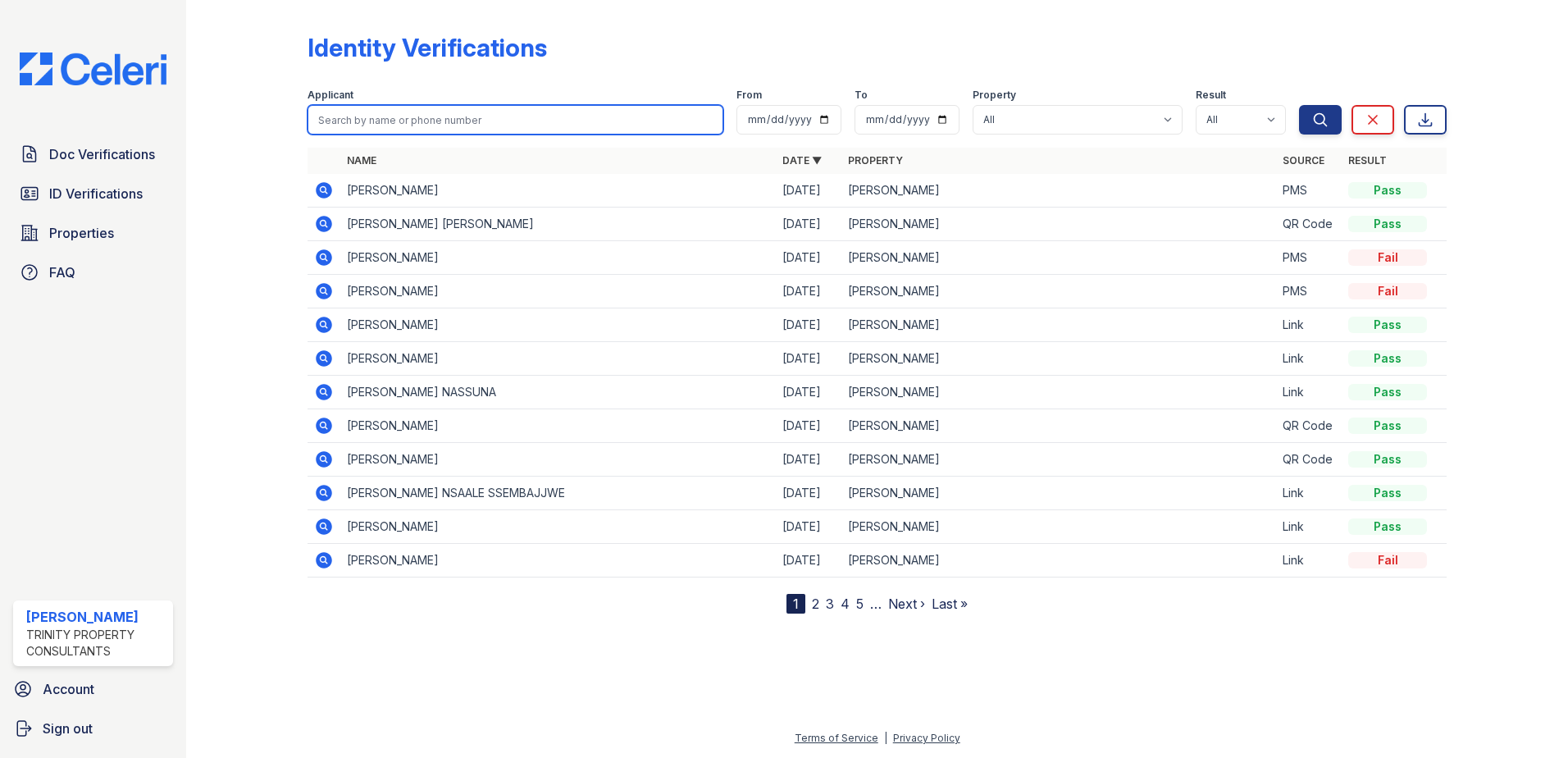
click at [395, 123] on input "search" at bounding box center [516, 119] width 416 height 29
type input "ruijuan"
click at [1300, 105] on button "Search" at bounding box center [1321, 119] width 43 height 29
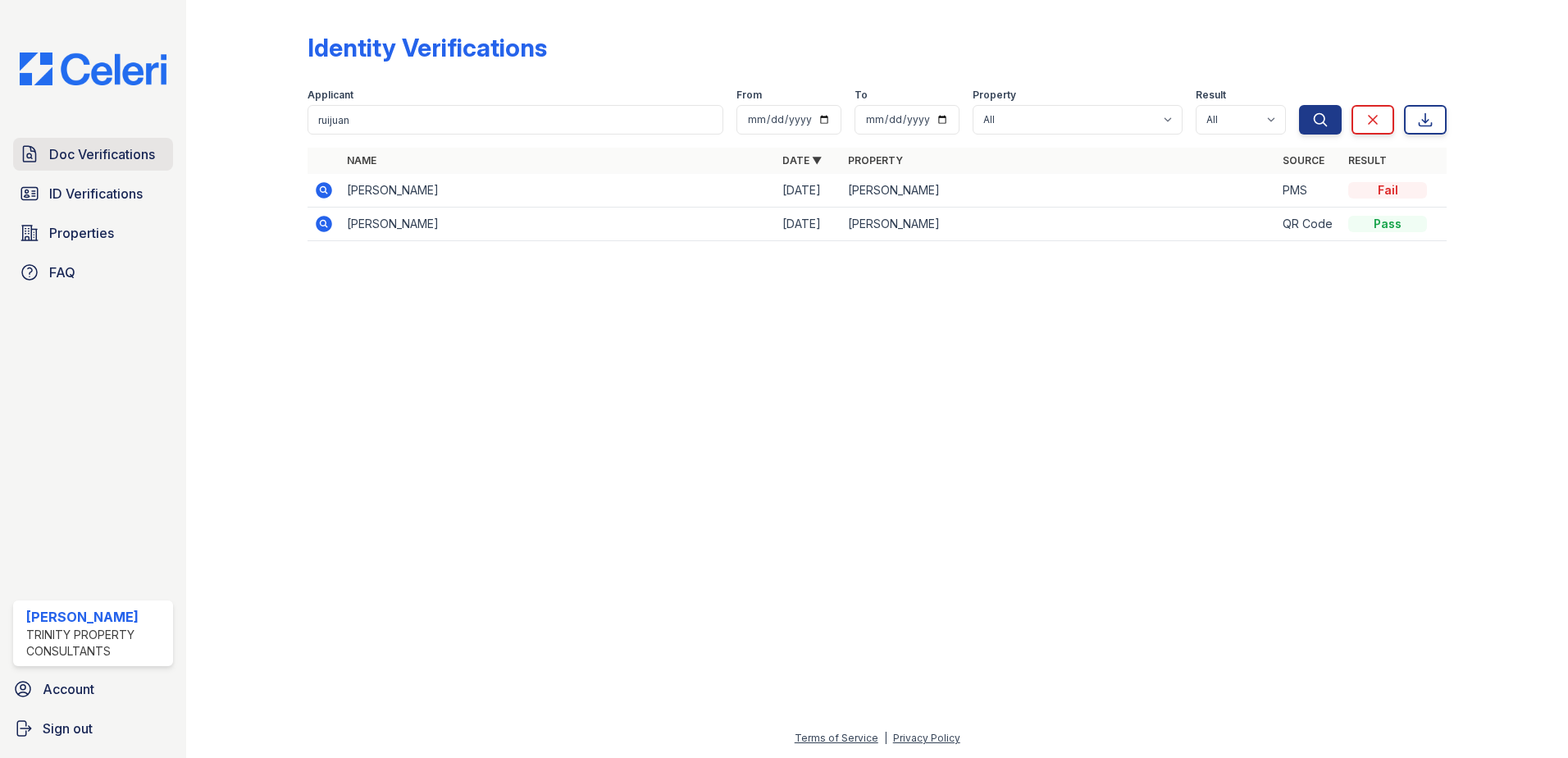
click at [68, 148] on span "Doc Verifications" at bounding box center [101, 154] width 106 height 20
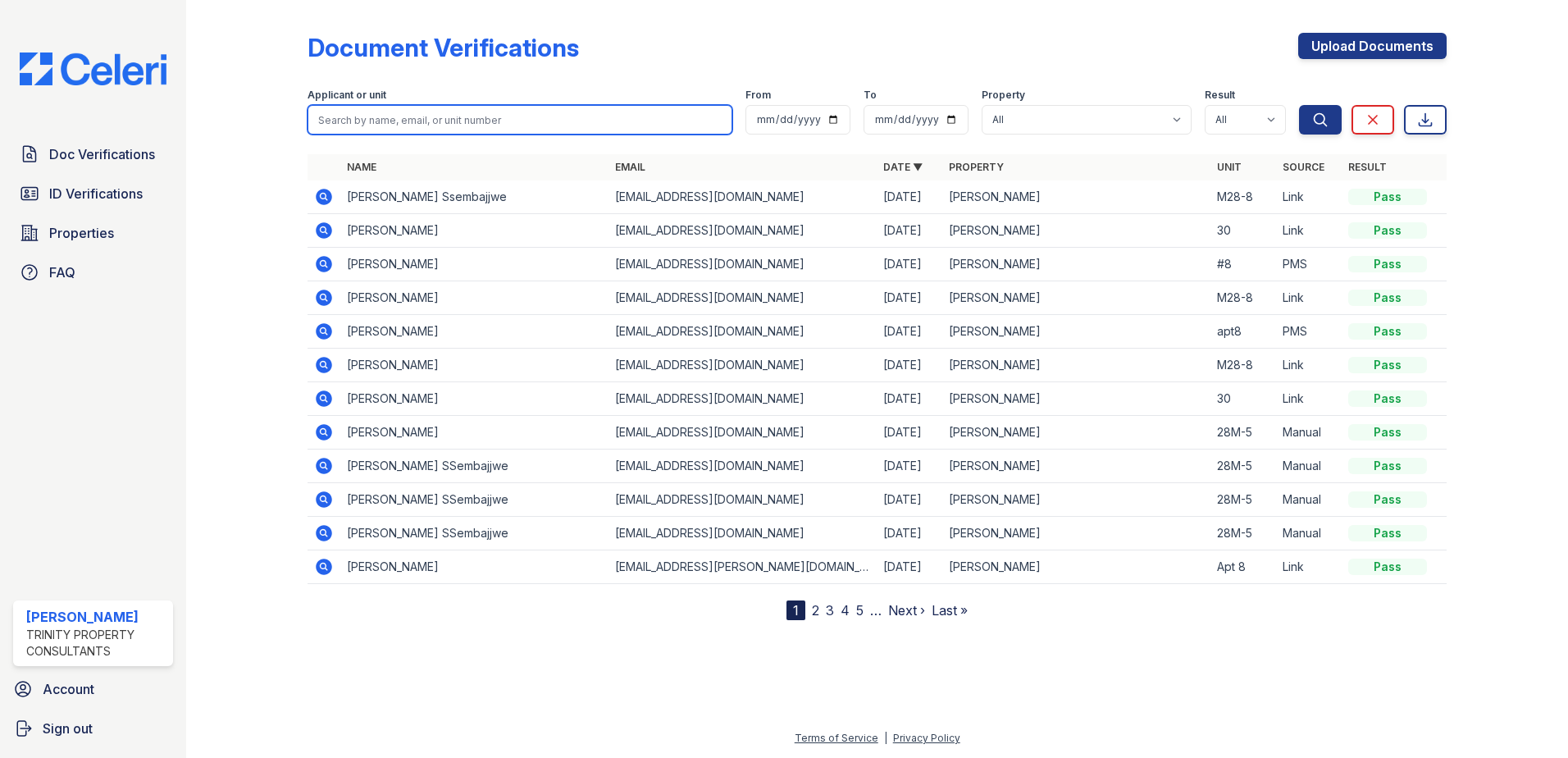
click at [470, 124] on input "search" at bounding box center [520, 119] width 425 height 29
type input "ruijuan"
click at [1300, 105] on button "Search" at bounding box center [1321, 119] width 43 height 29
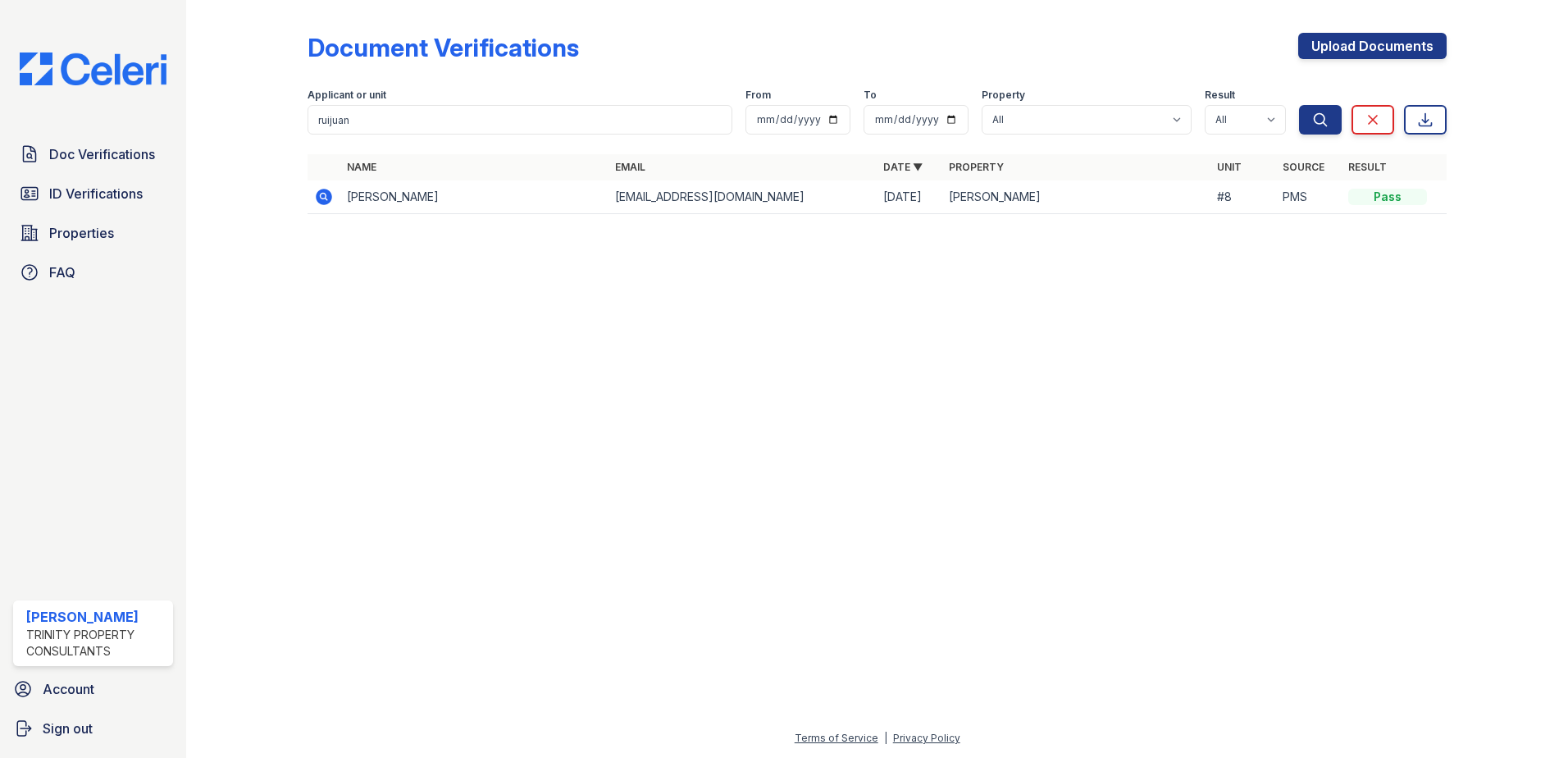
click at [320, 198] on icon at bounding box center [324, 196] width 16 height 16
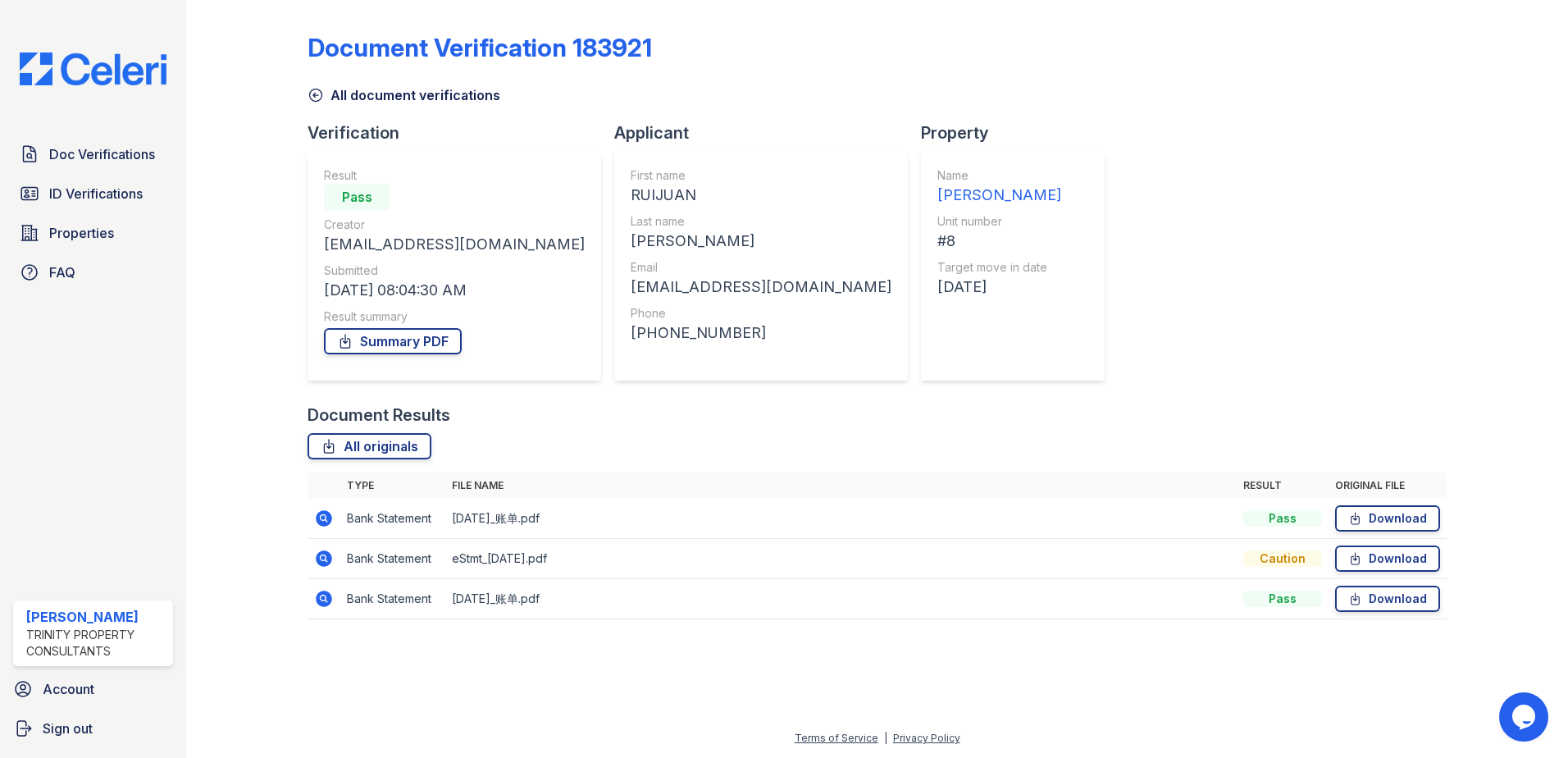
click at [318, 562] on icon at bounding box center [324, 558] width 16 height 16
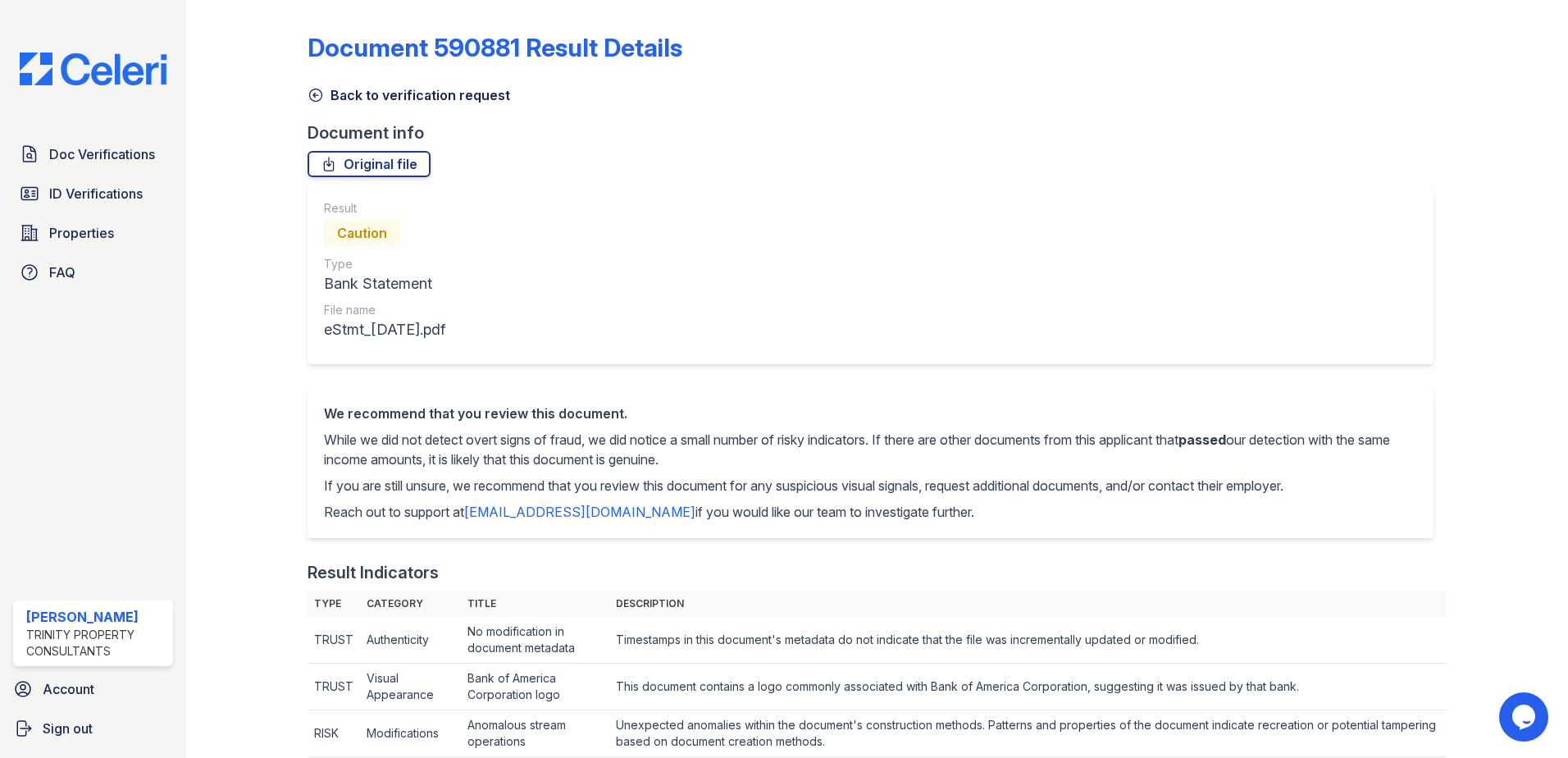
click at [319, 97] on icon at bounding box center [316, 95] width 16 height 16
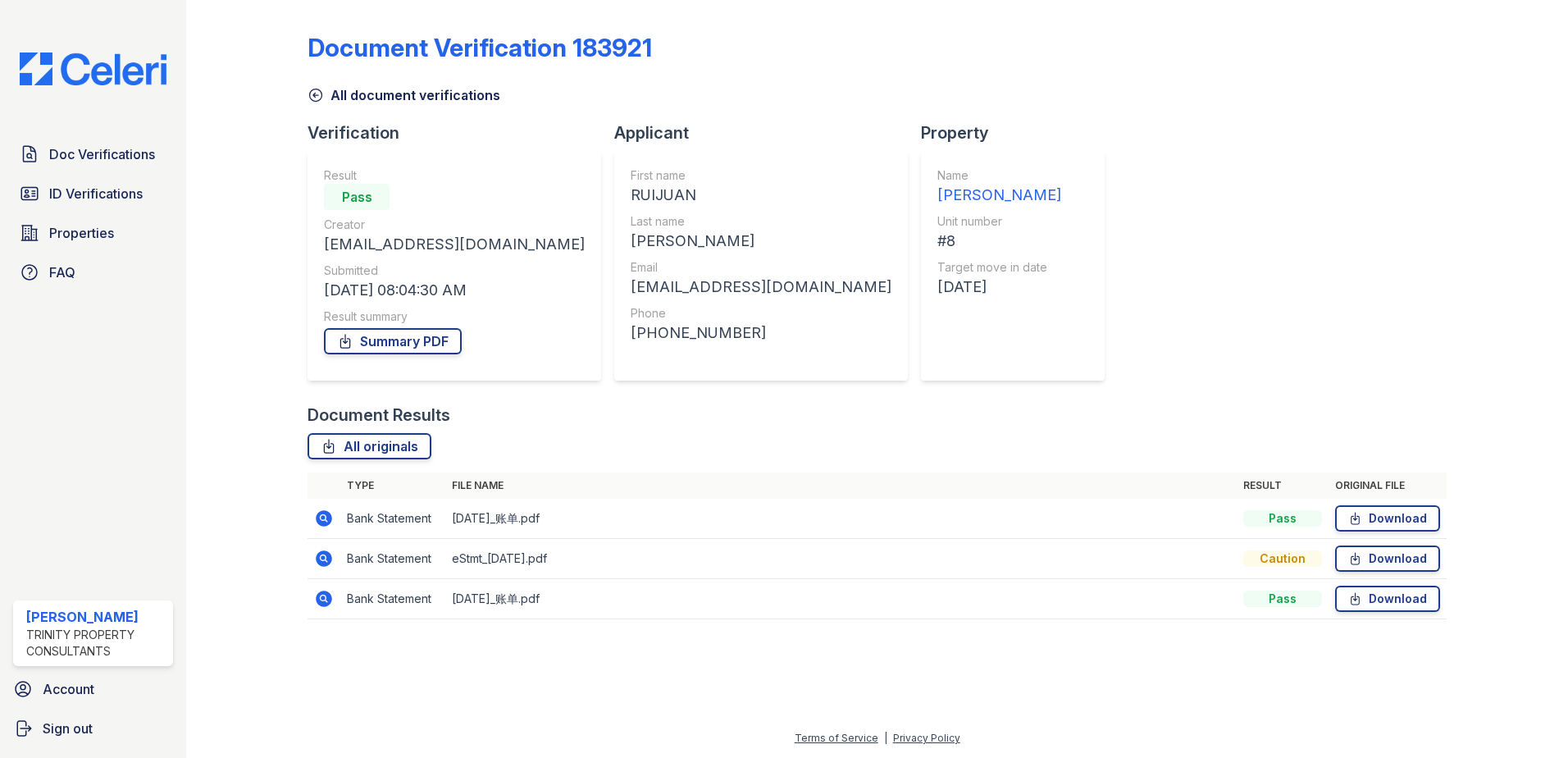
click at [334, 517] on td at bounding box center [324, 518] width 33 height 40
click at [325, 517] on icon at bounding box center [324, 518] width 20 height 20
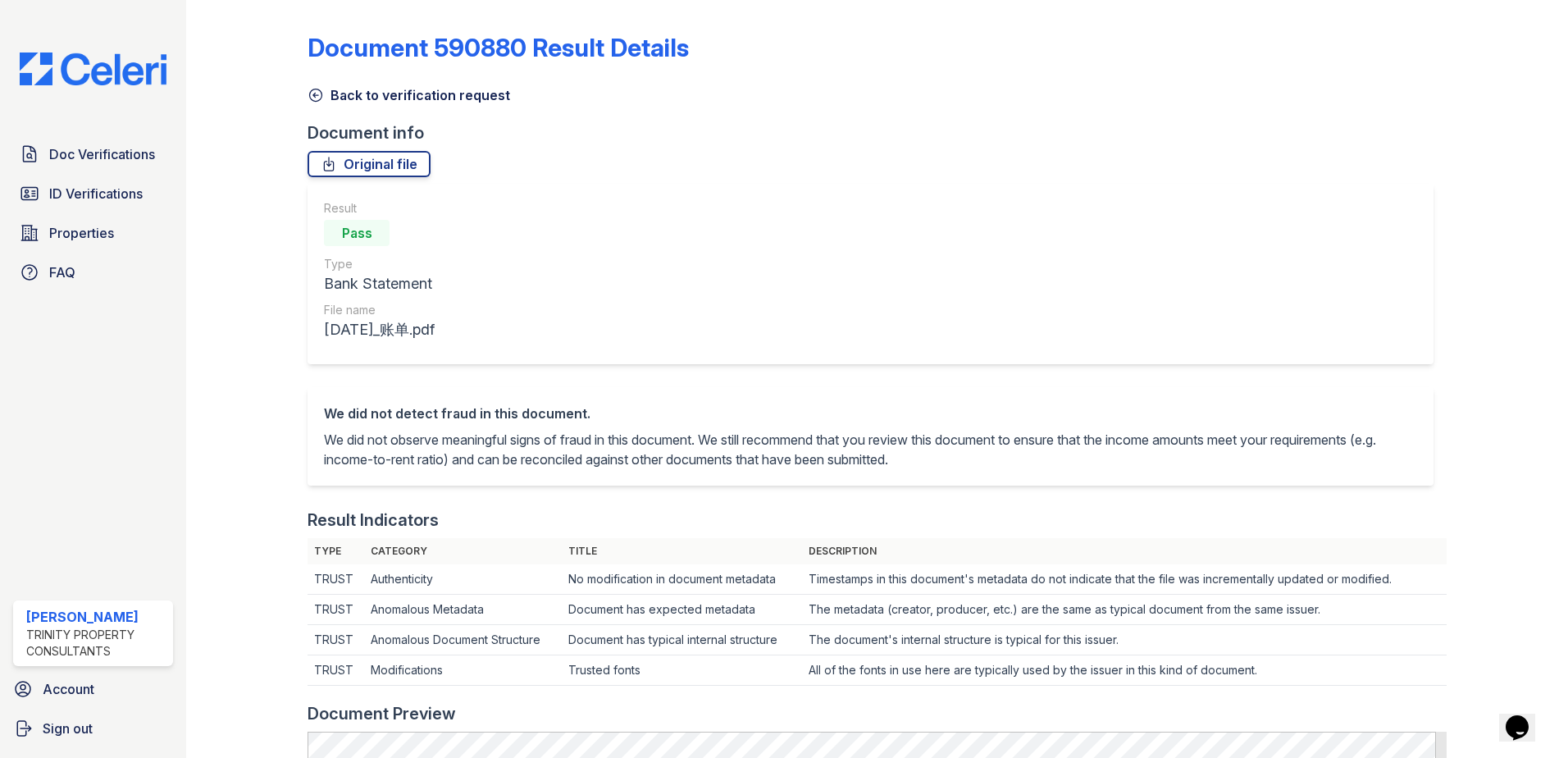
drag, startPoint x: 321, startPoint y: 94, endPoint x: 444, endPoint y: 120, distance: 125.7
click at [320, 94] on icon at bounding box center [316, 95] width 16 height 16
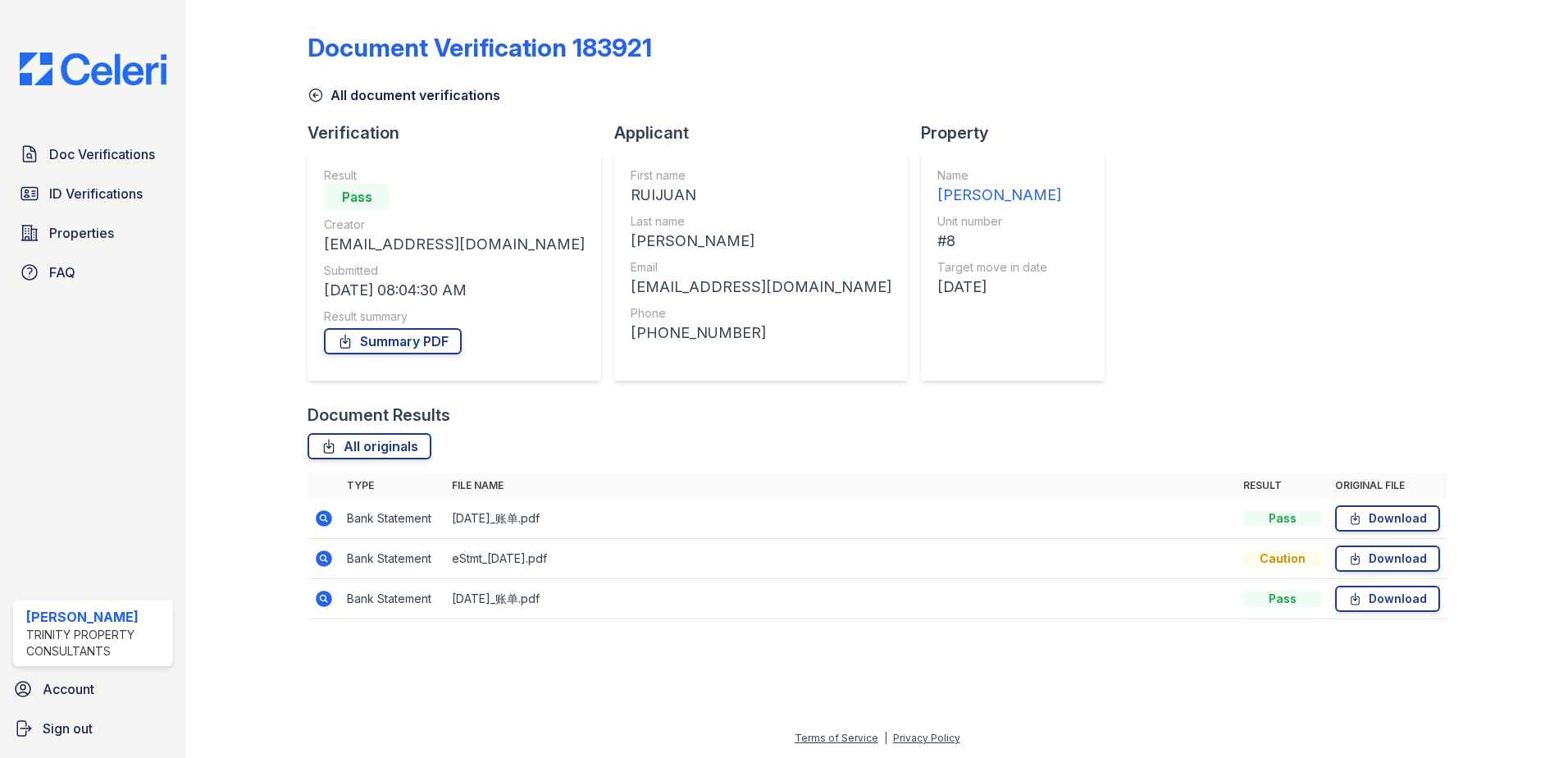
click at [324, 598] on icon at bounding box center [323, 597] width 4 height 4
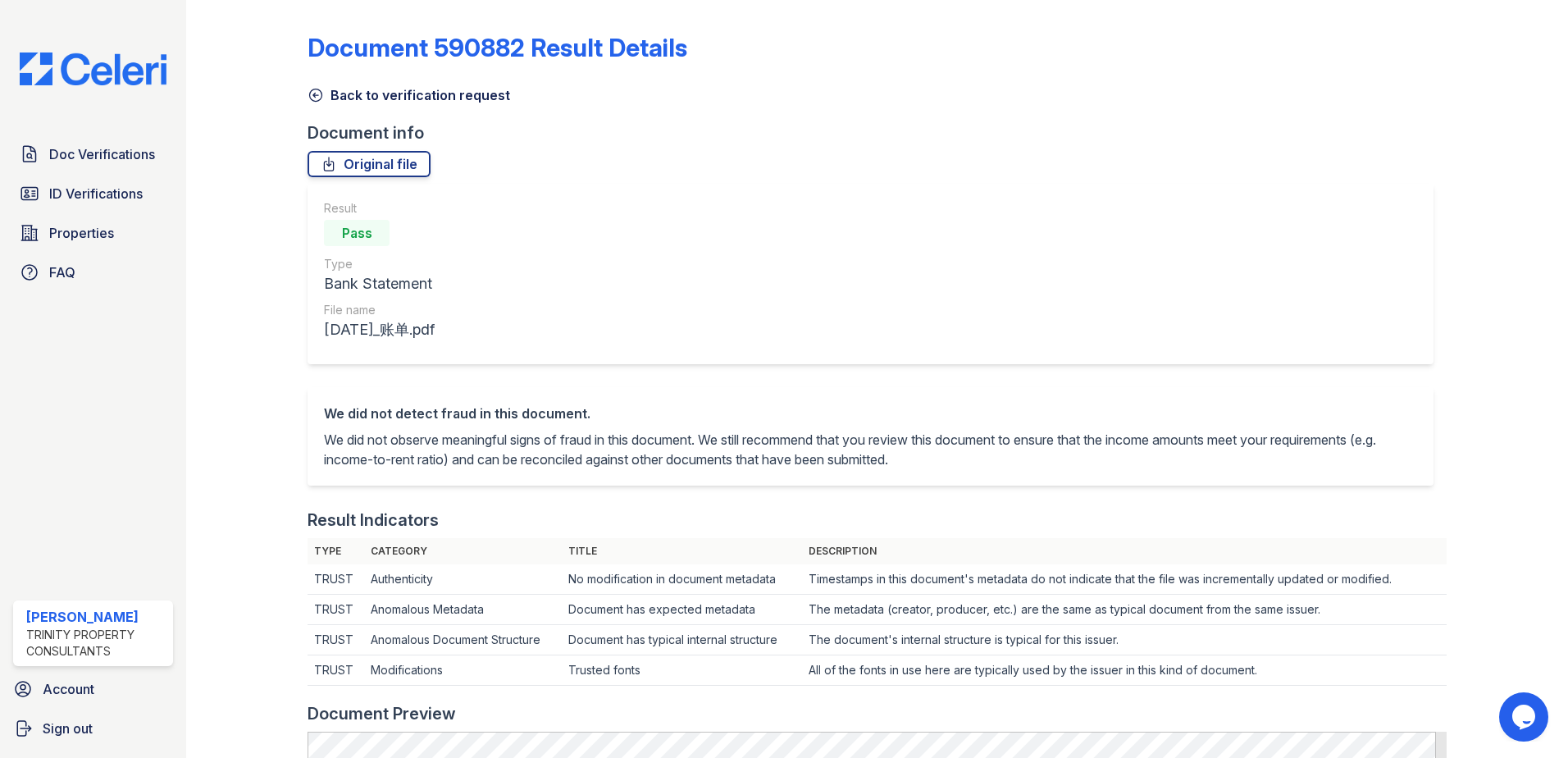
click at [310, 95] on icon at bounding box center [316, 96] width 12 height 12
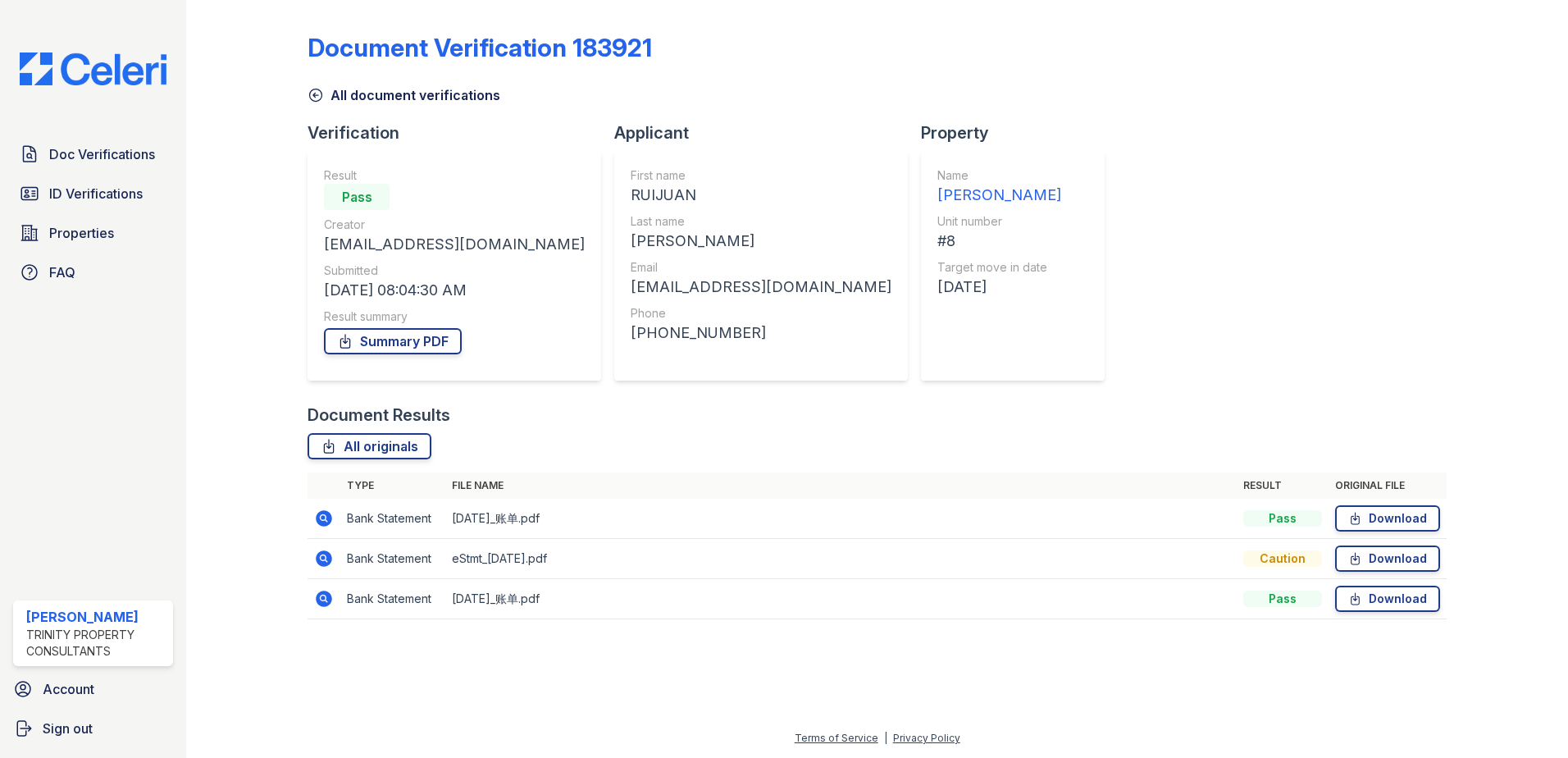
click at [321, 563] on icon at bounding box center [324, 558] width 16 height 16
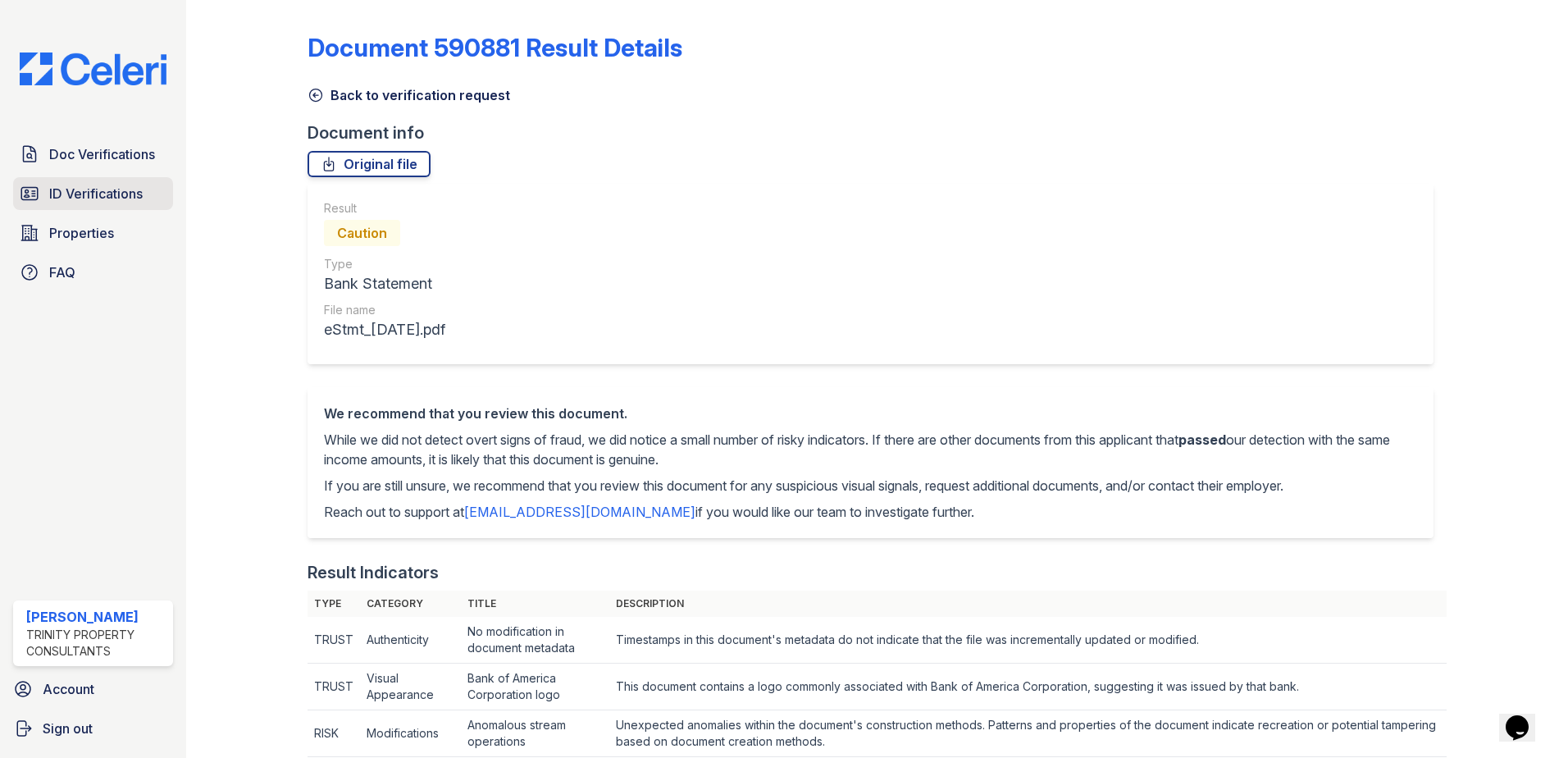
click at [130, 201] on span "ID Verifications" at bounding box center [95, 194] width 93 height 20
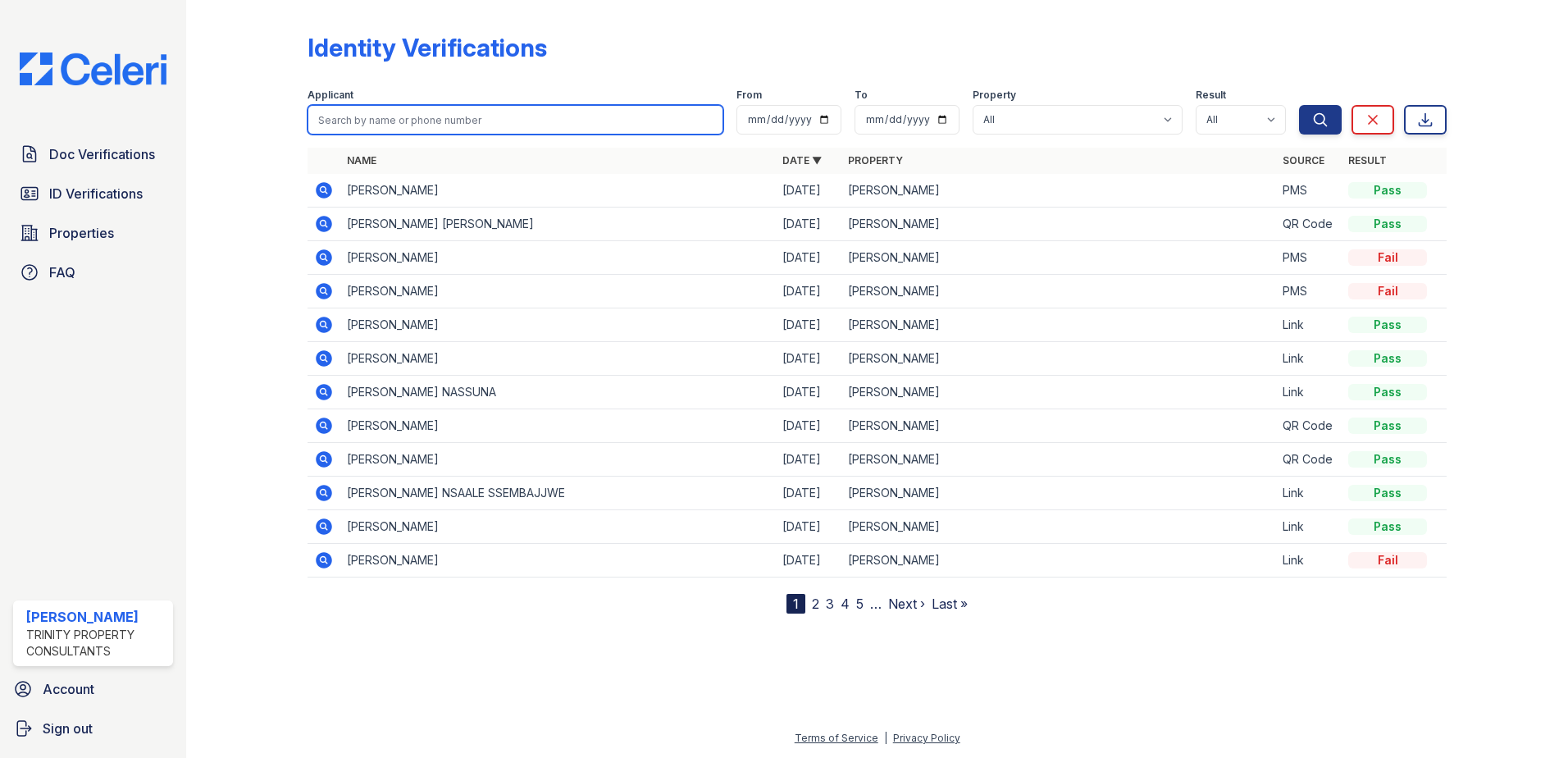
click at [399, 122] on input "search" at bounding box center [516, 119] width 416 height 29
type input "shamim"
click at [1300, 105] on button "Search" at bounding box center [1321, 119] width 43 height 29
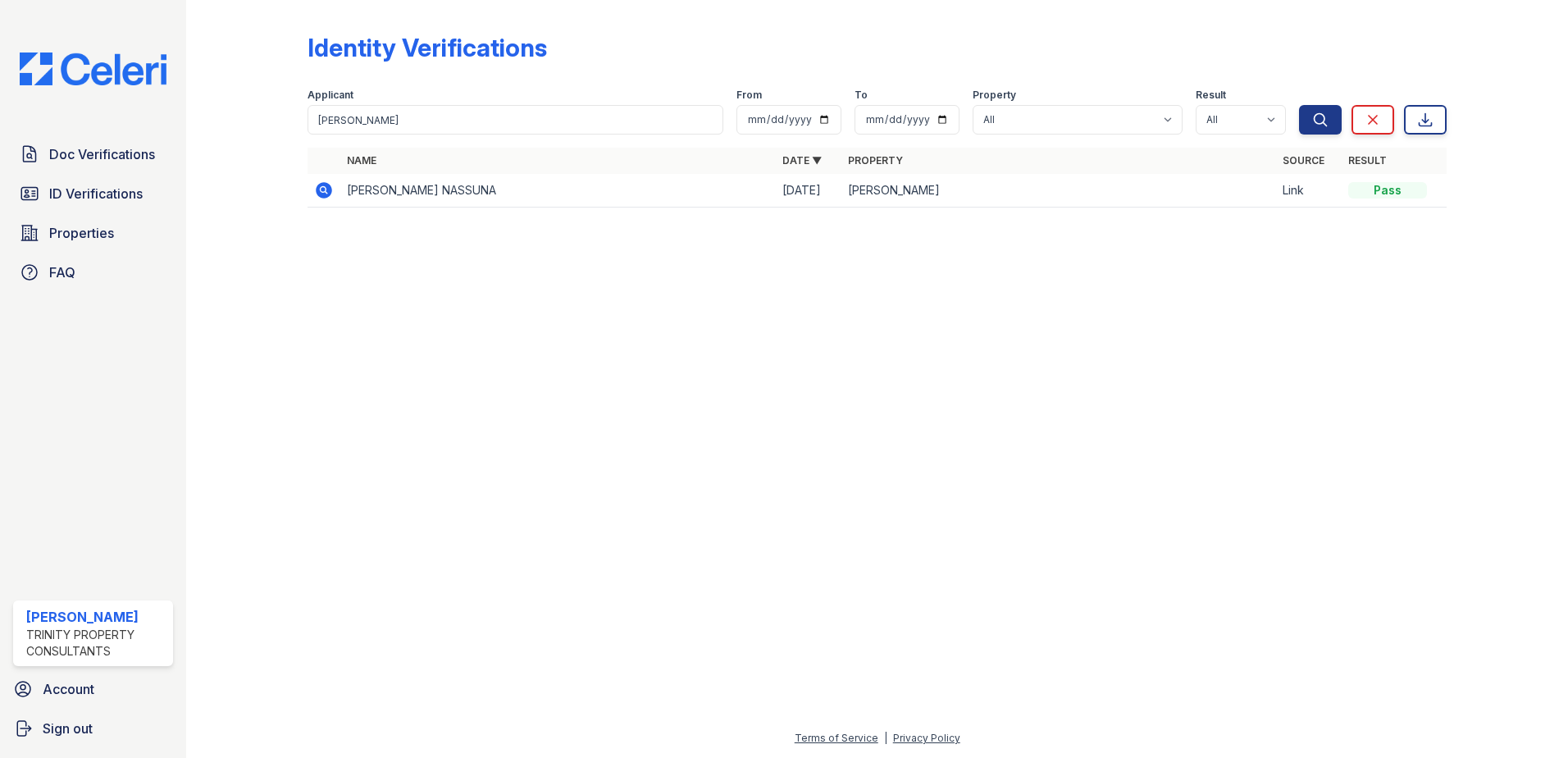
click at [326, 189] on icon at bounding box center [324, 190] width 20 height 20
